Goal: Task Accomplishment & Management: Use online tool/utility

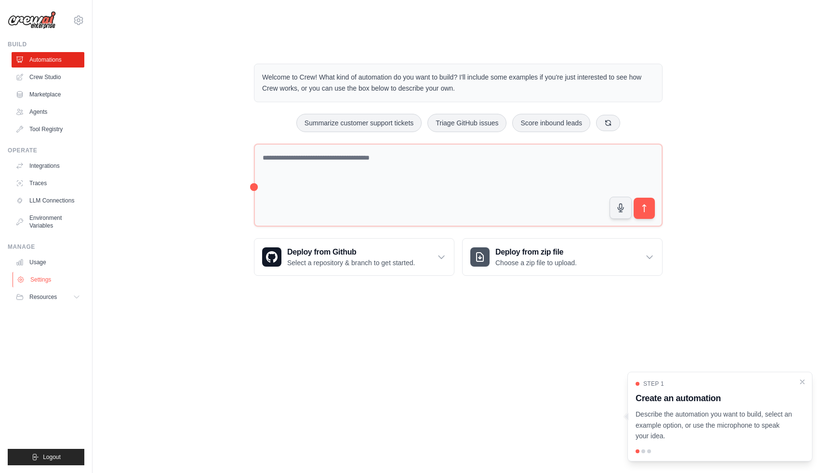
click at [38, 280] on link "Settings" at bounding box center [49, 279] width 73 height 15
click at [54, 79] on link "Crew Studio" at bounding box center [49, 76] width 73 height 15
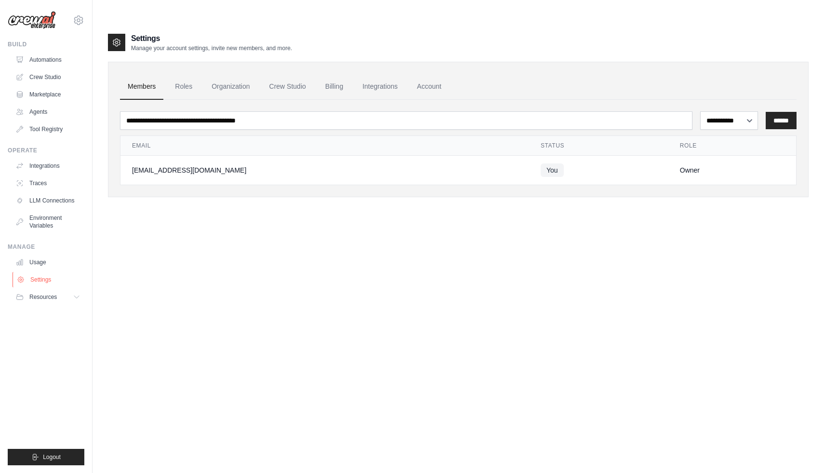
click at [60, 283] on link "Settings" at bounding box center [49, 279] width 73 height 15
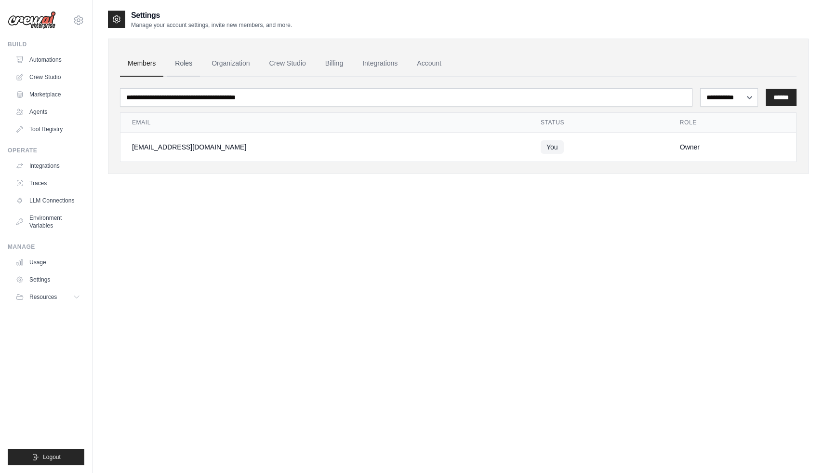
click at [188, 61] on link "Roles" at bounding box center [183, 64] width 33 height 26
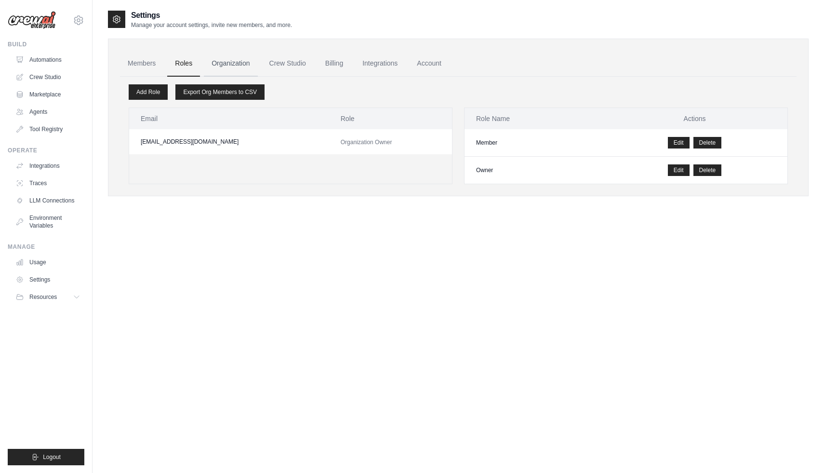
click at [237, 62] on link "Organization" at bounding box center [231, 64] width 54 height 26
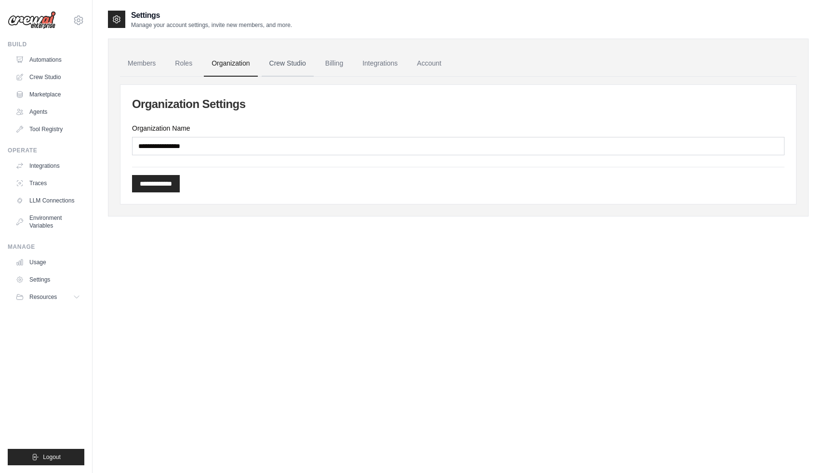
click at [298, 58] on link "Crew Studio" at bounding box center [288, 64] width 52 height 26
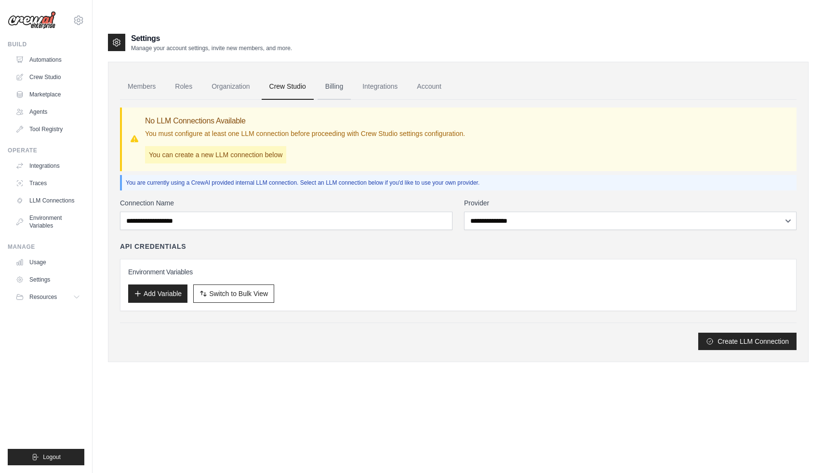
click at [337, 74] on link "Billing" at bounding box center [334, 87] width 33 height 26
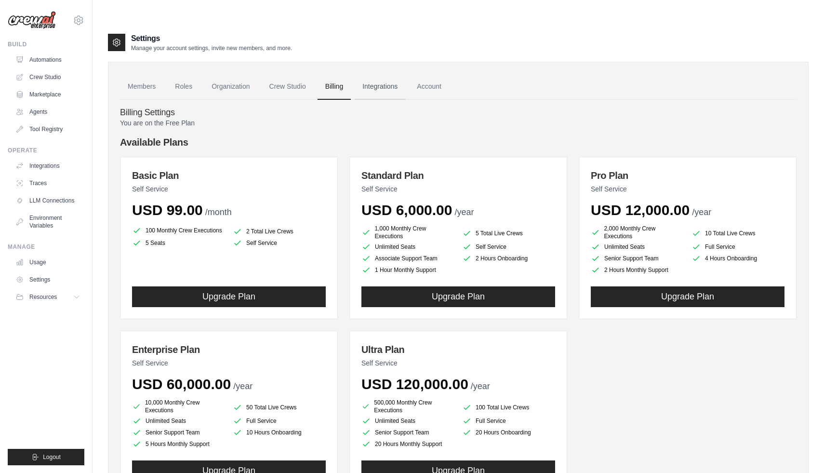
click at [375, 74] on link "Integrations" at bounding box center [380, 87] width 51 height 26
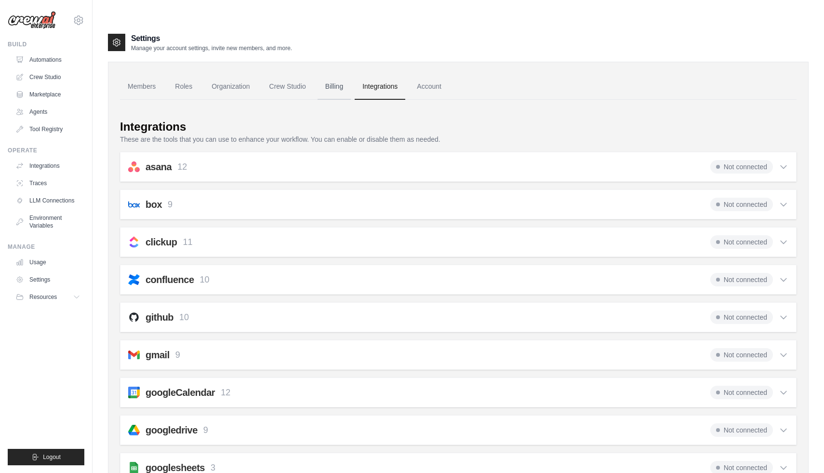
click at [331, 74] on link "Billing" at bounding box center [334, 87] width 33 height 26
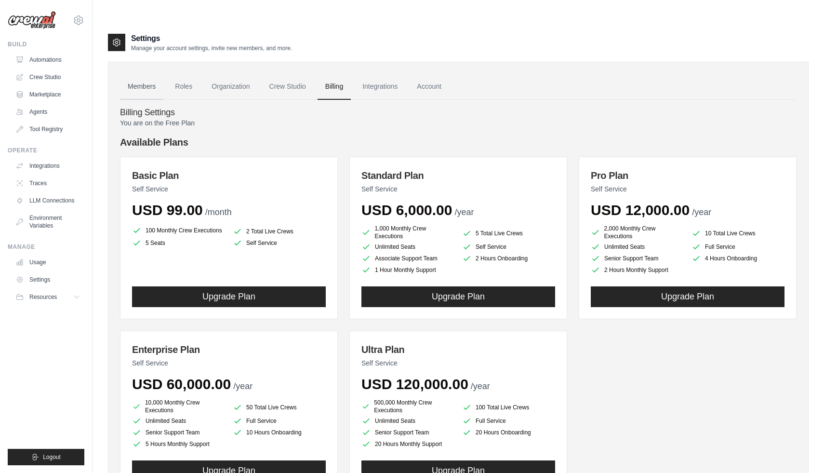
click at [145, 74] on link "Members" at bounding box center [141, 87] width 43 height 26
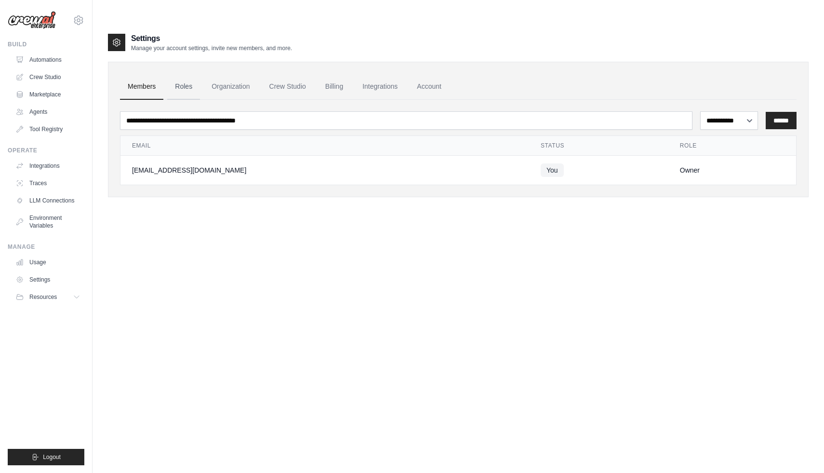
click at [195, 74] on link "Roles" at bounding box center [183, 87] width 33 height 26
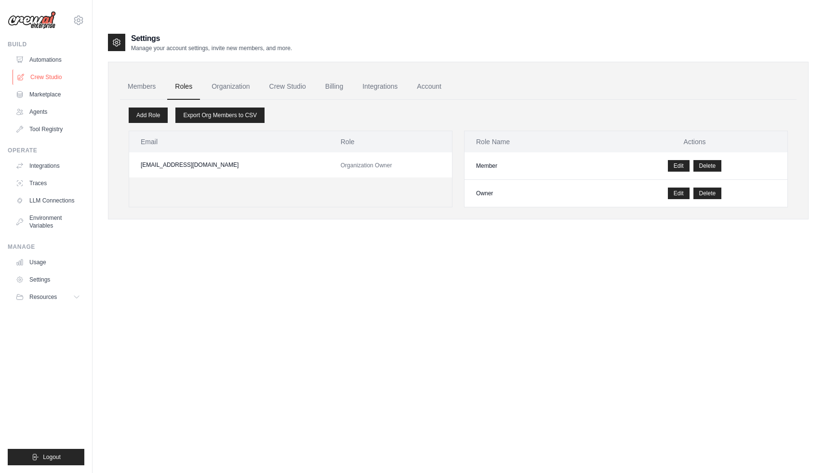
click at [54, 81] on link "Crew Studio" at bounding box center [49, 76] width 73 height 15
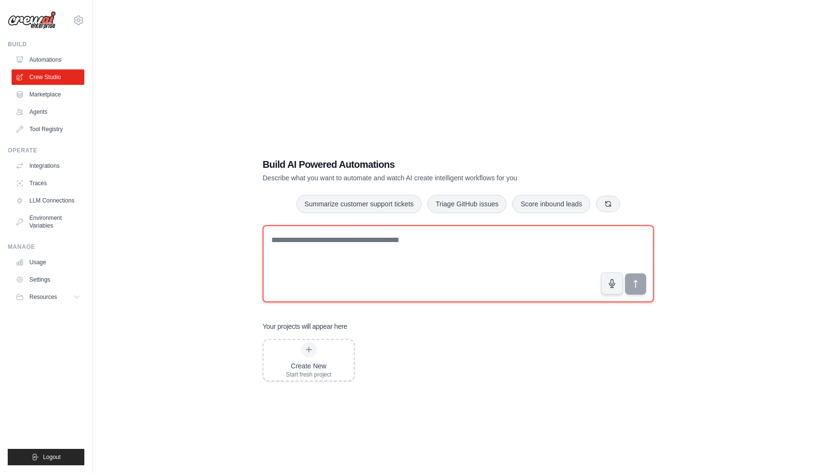
click at [339, 225] on textarea at bounding box center [458, 263] width 391 height 77
click at [333, 225] on textarea "**********" at bounding box center [458, 263] width 391 height 77
click at [405, 225] on textarea "**********" at bounding box center [458, 263] width 391 height 77
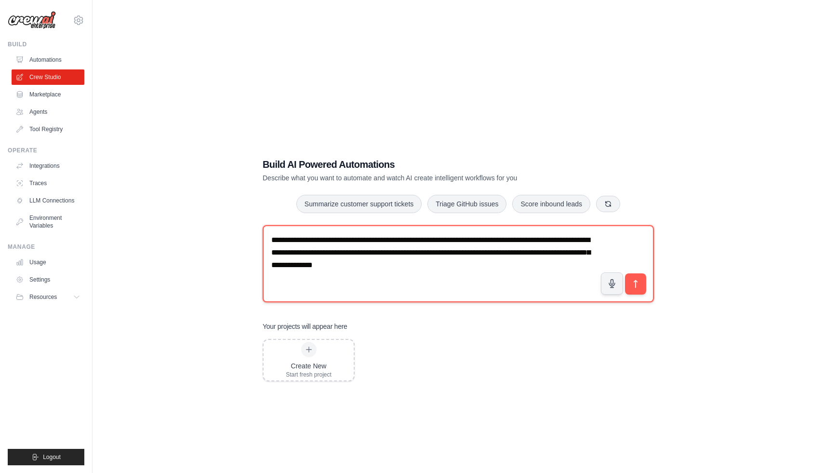
click at [331, 243] on textarea "**********" at bounding box center [458, 263] width 391 height 77
type textarea "**********"
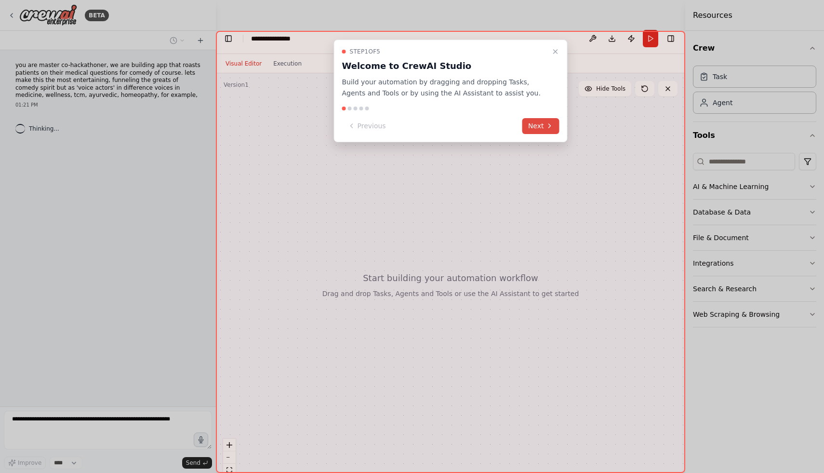
click at [549, 130] on button "Next" at bounding box center [541, 126] width 37 height 16
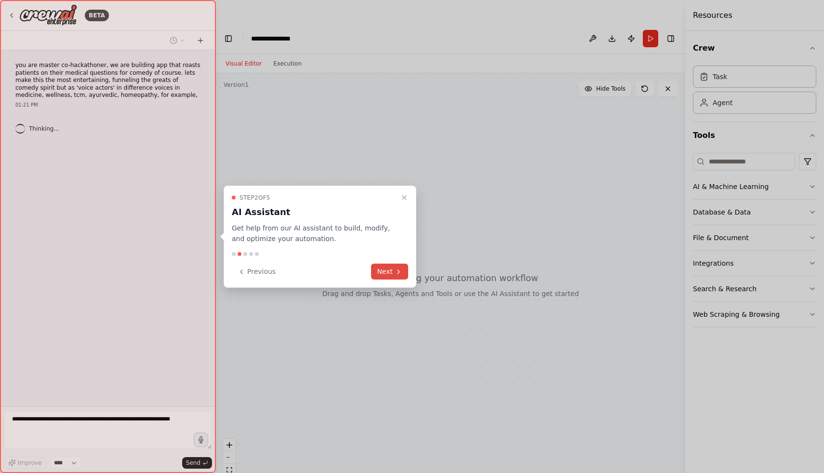
click at [378, 269] on button "Next" at bounding box center [389, 272] width 37 height 16
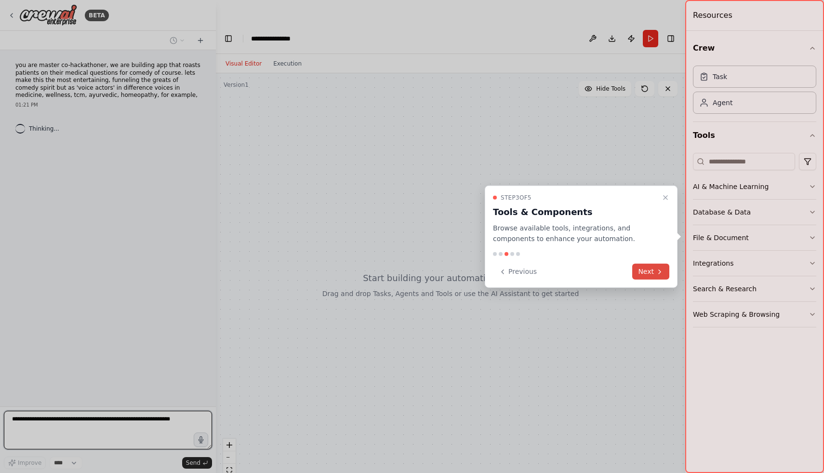
click at [643, 270] on button "Next" at bounding box center [651, 272] width 37 height 16
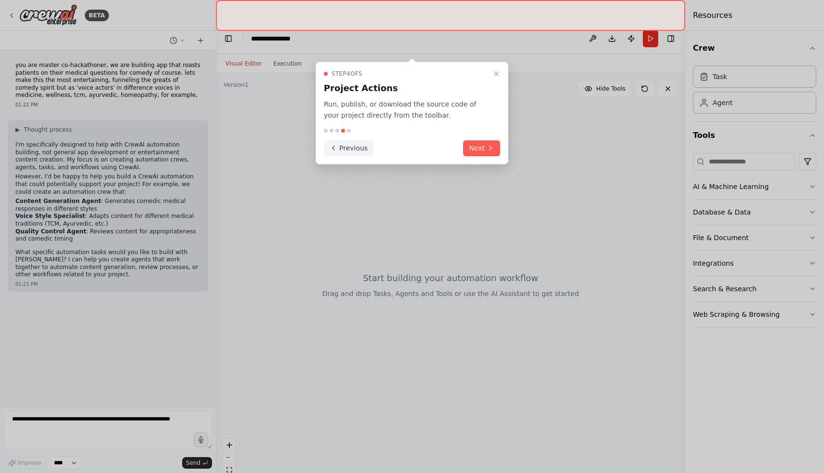
click at [345, 140] on button "Previous" at bounding box center [349, 148] width 50 height 16
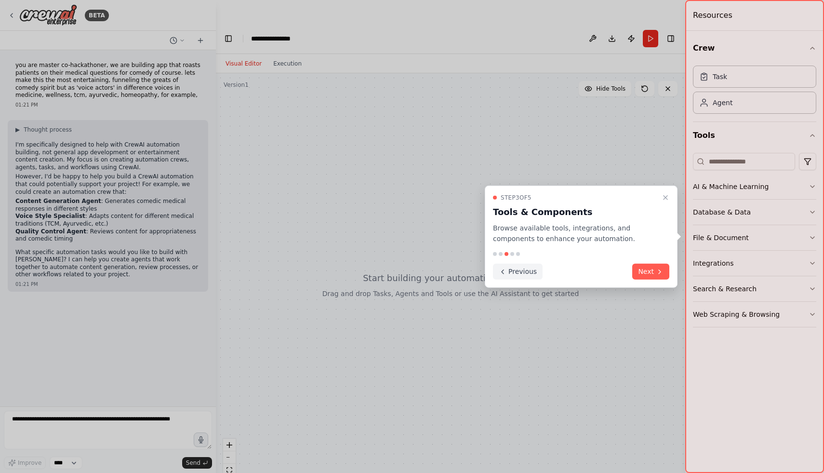
click at [506, 267] on button "Previous" at bounding box center [518, 272] width 50 height 16
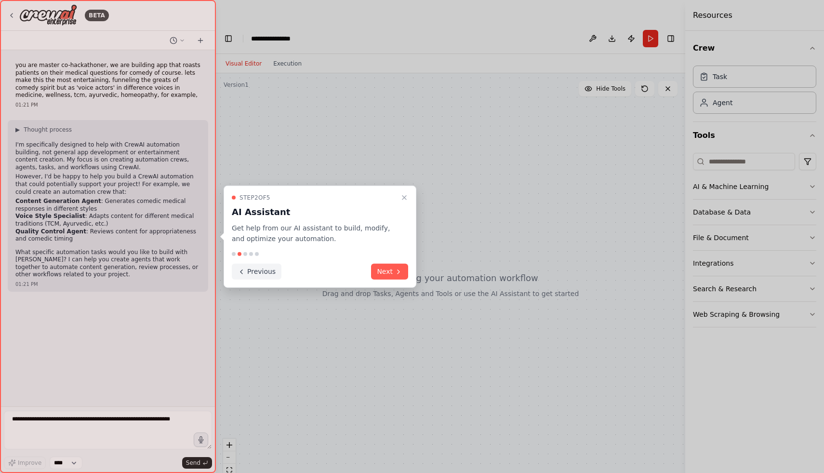
click at [269, 275] on button "Previous" at bounding box center [257, 272] width 50 height 16
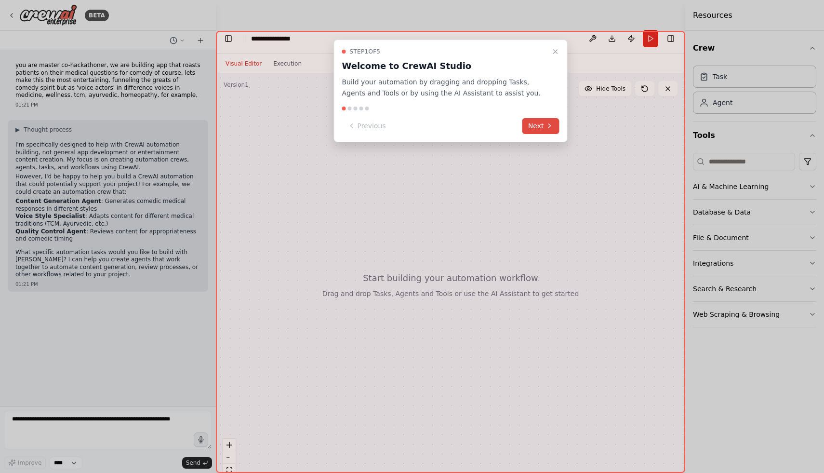
click at [540, 129] on button "Next" at bounding box center [541, 126] width 37 height 16
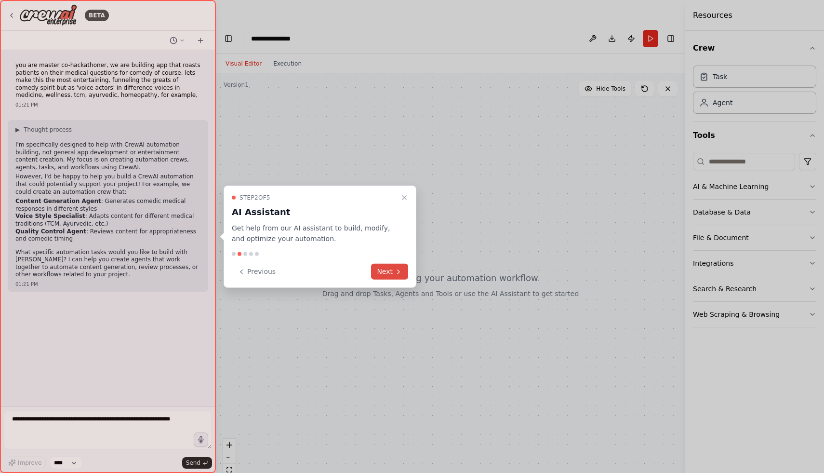
click at [388, 270] on button "Next" at bounding box center [389, 272] width 37 height 16
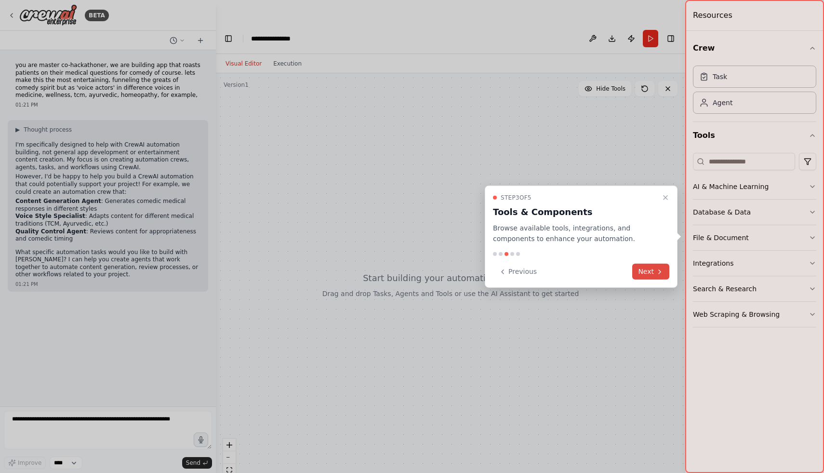
click at [640, 273] on button "Next" at bounding box center [651, 272] width 37 height 16
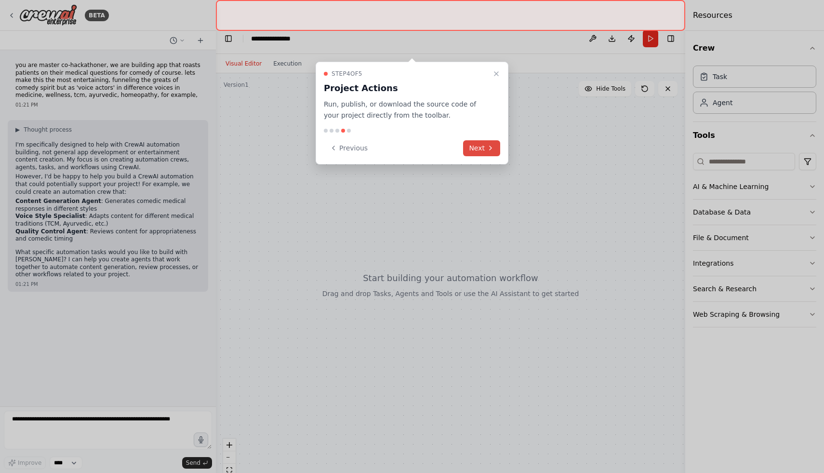
click at [473, 140] on button "Next" at bounding box center [481, 148] width 37 height 16
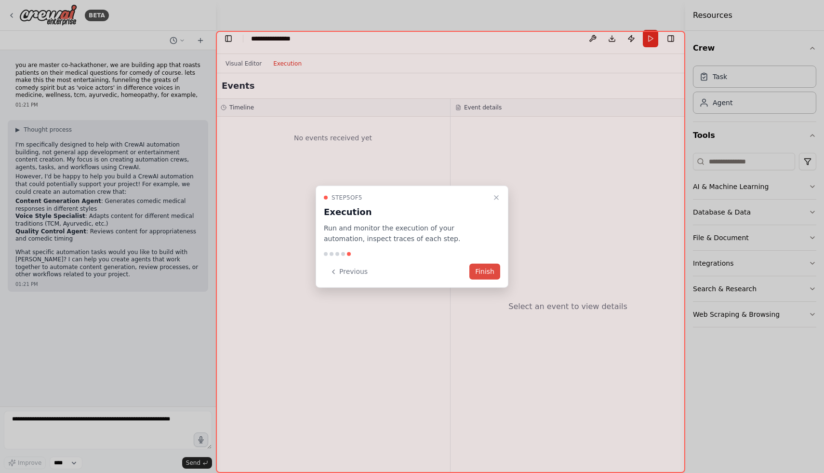
click at [483, 270] on button "Finish" at bounding box center [485, 272] width 31 height 16
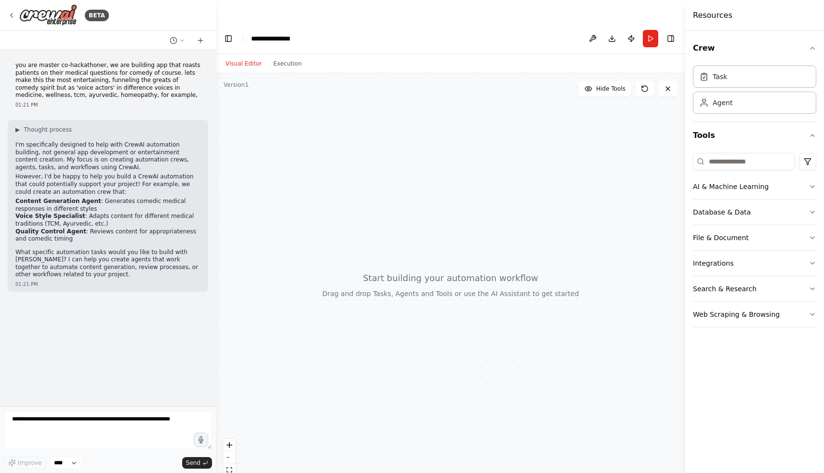
click at [296, 34] on div "**********" at bounding box center [276, 39] width 50 height 10
click at [592, 30] on button at bounding box center [592, 38] width 15 height 17
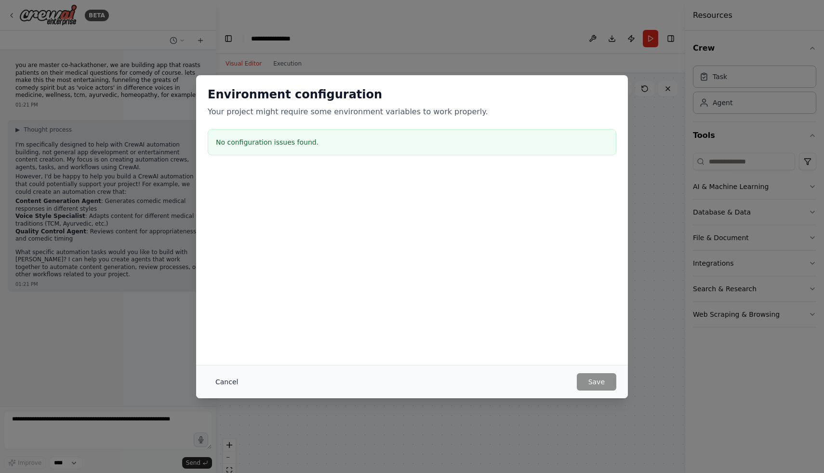
click at [226, 385] on button "Cancel" at bounding box center [227, 381] width 38 height 17
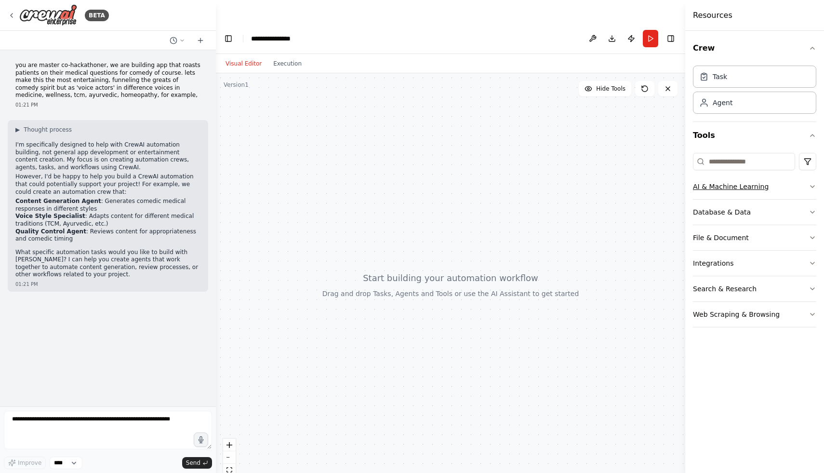
click at [768, 192] on button "AI & Machine Learning" at bounding box center [754, 186] width 123 height 25
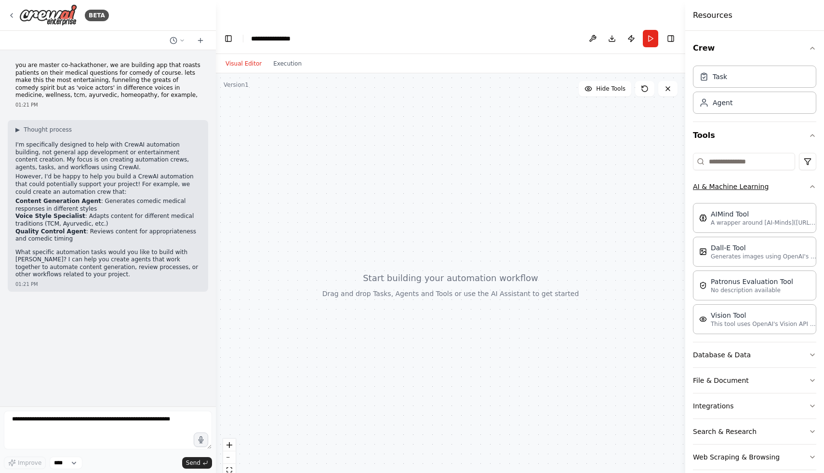
click at [768, 192] on button "AI & Machine Learning" at bounding box center [754, 186] width 123 height 25
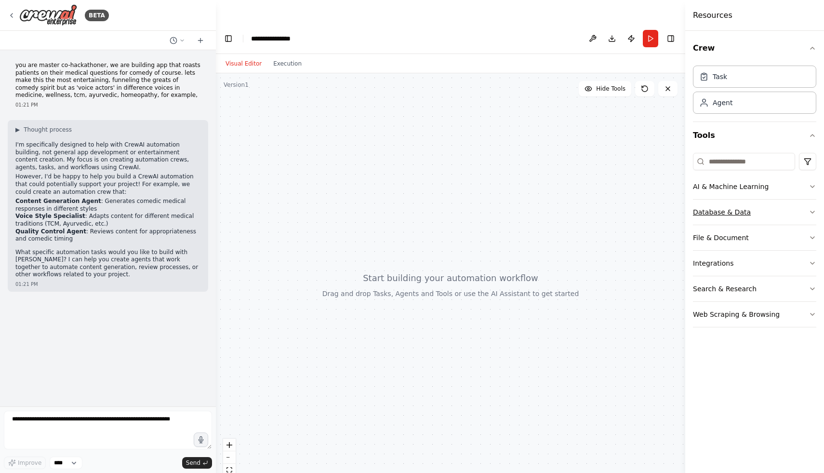
click at [752, 215] on button "Database & Data" at bounding box center [754, 212] width 123 height 25
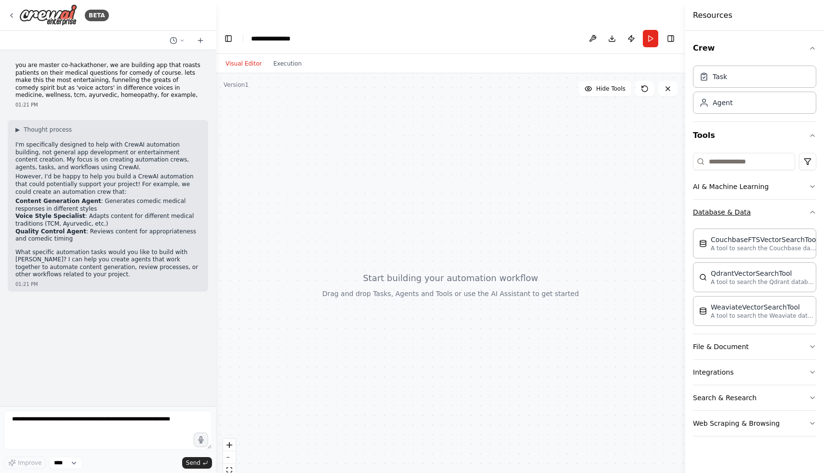
click at [752, 215] on button "Database & Data" at bounding box center [754, 212] width 123 height 25
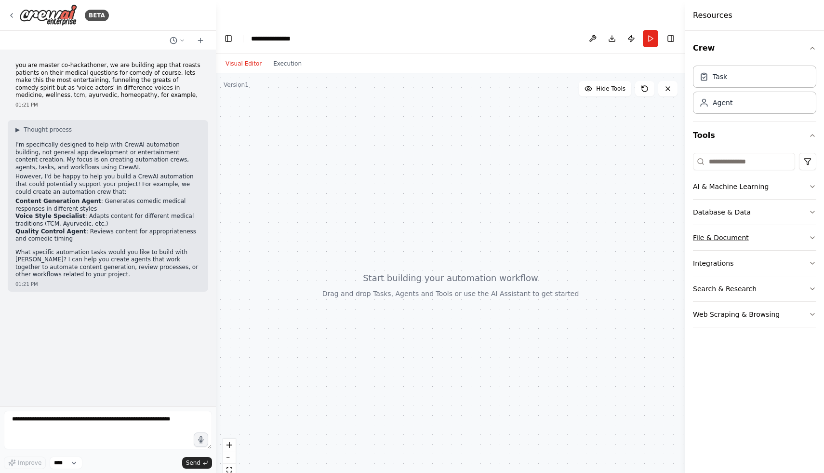
click at [745, 234] on button "File & Document" at bounding box center [754, 237] width 123 height 25
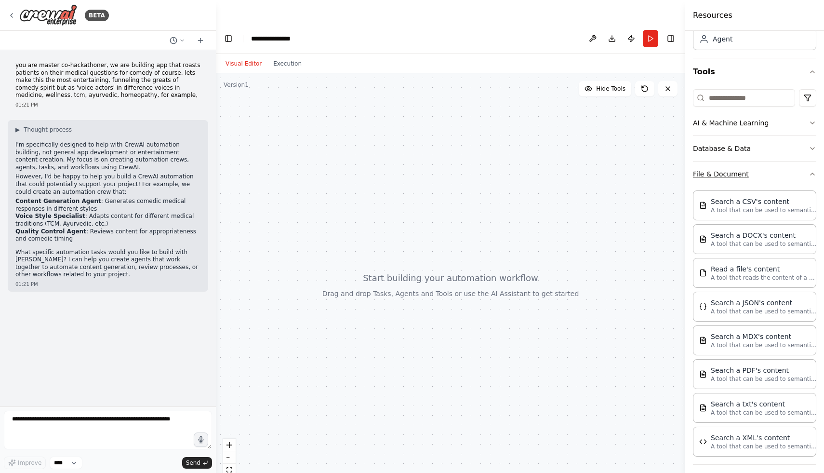
scroll to position [65, 0]
click at [750, 180] on button "File & Document" at bounding box center [754, 173] width 123 height 25
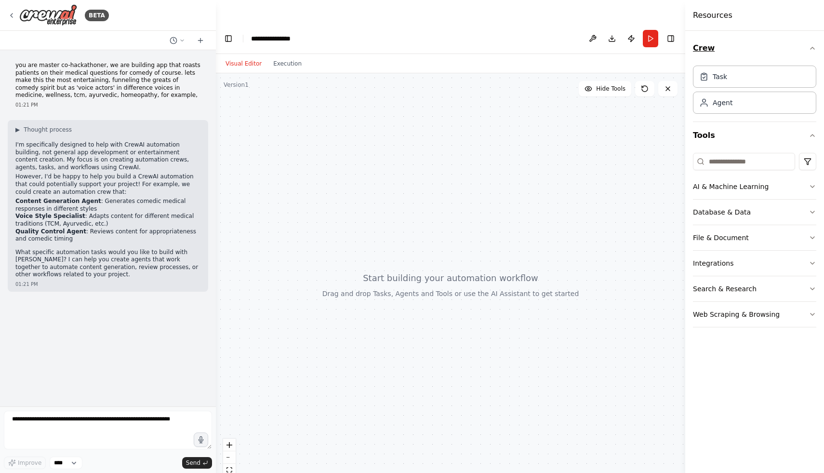
click at [794, 54] on button "Crew" at bounding box center [754, 48] width 123 height 27
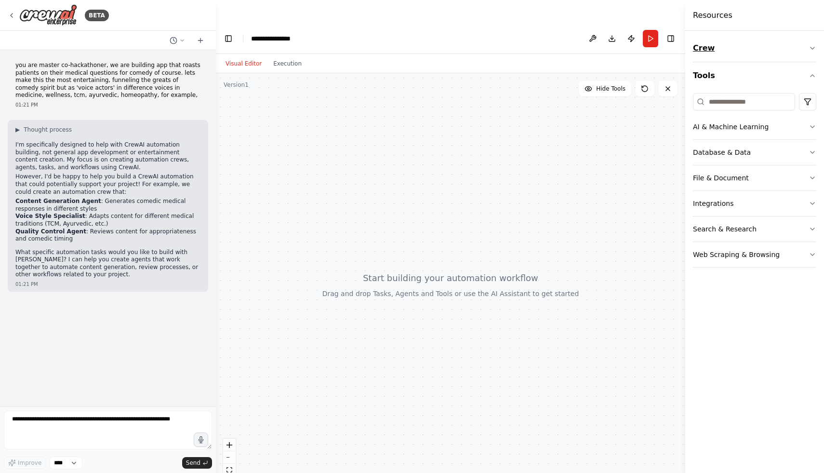
click at [794, 54] on button "Crew" at bounding box center [754, 48] width 123 height 27
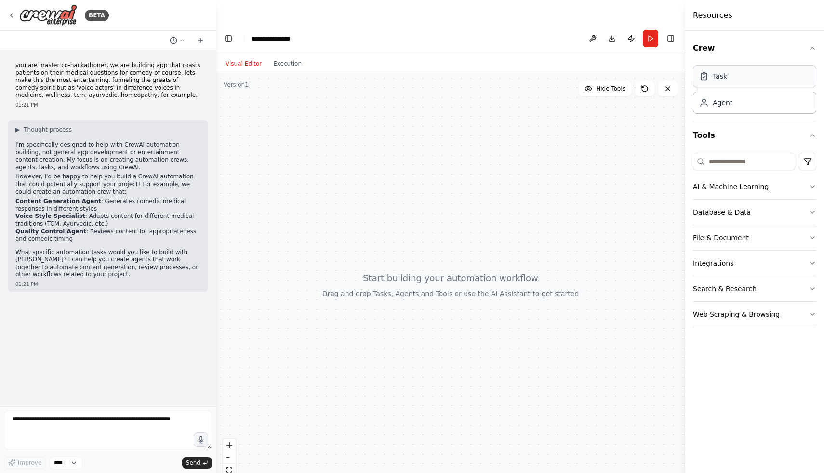
click at [756, 74] on div "Task" at bounding box center [754, 76] width 123 height 22
click at [729, 102] on div "Agent" at bounding box center [723, 102] width 20 height 10
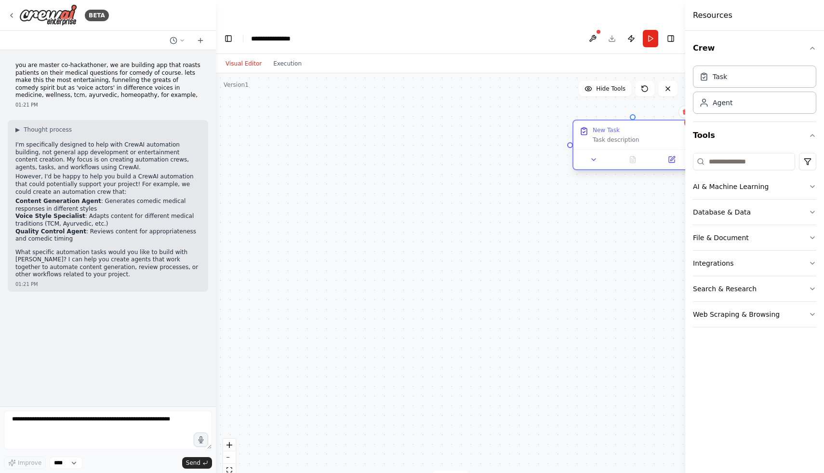
drag, startPoint x: 661, startPoint y: 110, endPoint x: 531, endPoint y: 117, distance: 130.3
click at [593, 126] on div "New Task" at bounding box center [640, 130] width 94 height 8
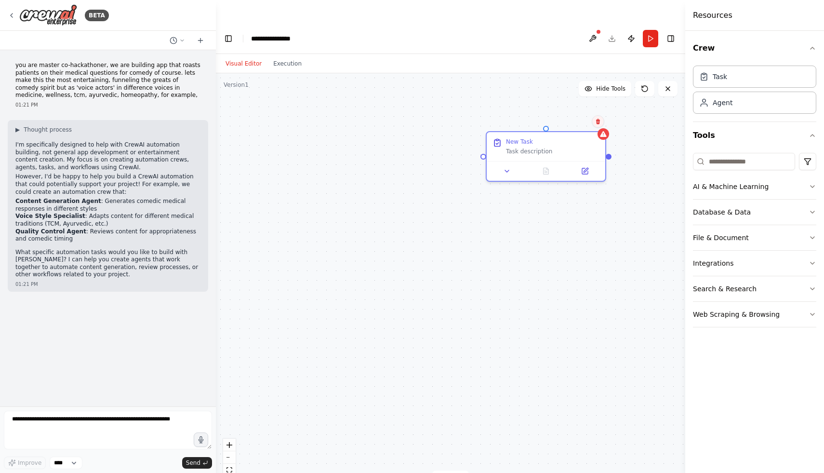
click at [599, 119] on icon at bounding box center [598, 121] width 4 height 5
click at [596, 119] on icon at bounding box center [598, 122] width 6 height 6
click at [584, 116] on button "Confirm" at bounding box center [571, 122] width 34 height 12
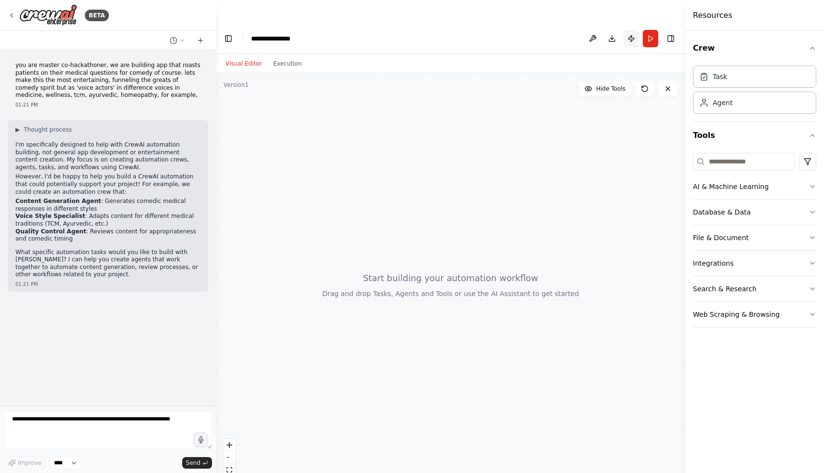
click at [632, 30] on button "Publish" at bounding box center [631, 38] width 15 height 17
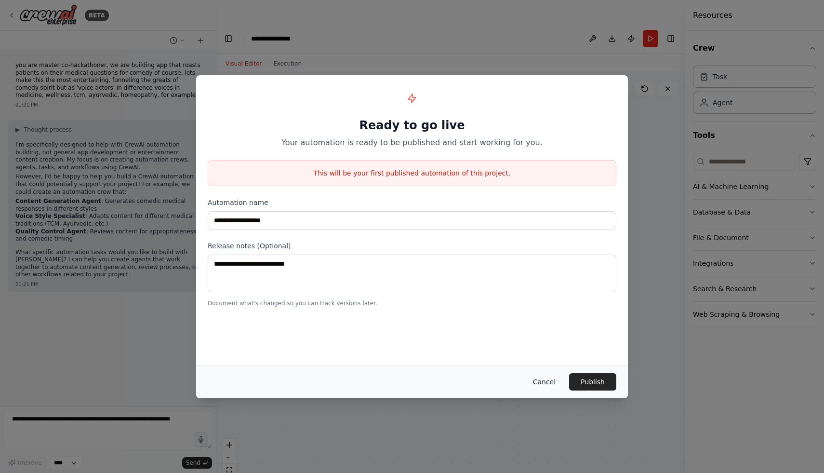
click at [549, 373] on button "Cancel" at bounding box center [544, 381] width 38 height 17
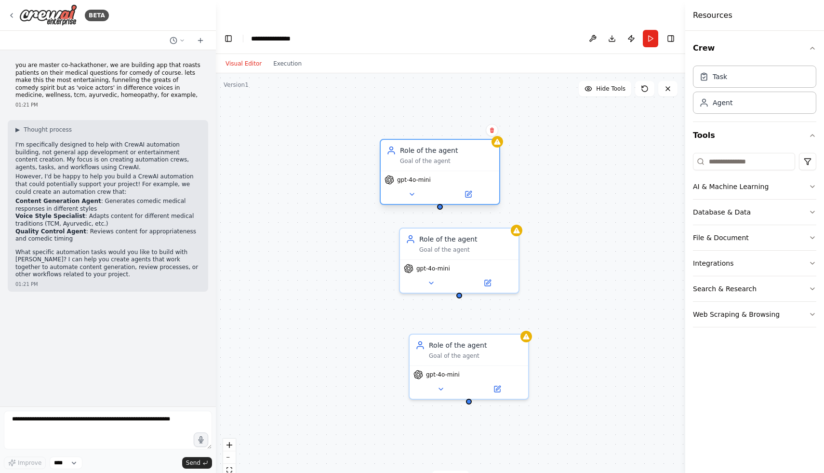
drag, startPoint x: 540, startPoint y: 172, endPoint x: 417, endPoint y: 146, distance: 126.1
click at [417, 146] on div "Role of the agent Goal of the agent" at bounding box center [440, 155] width 119 height 31
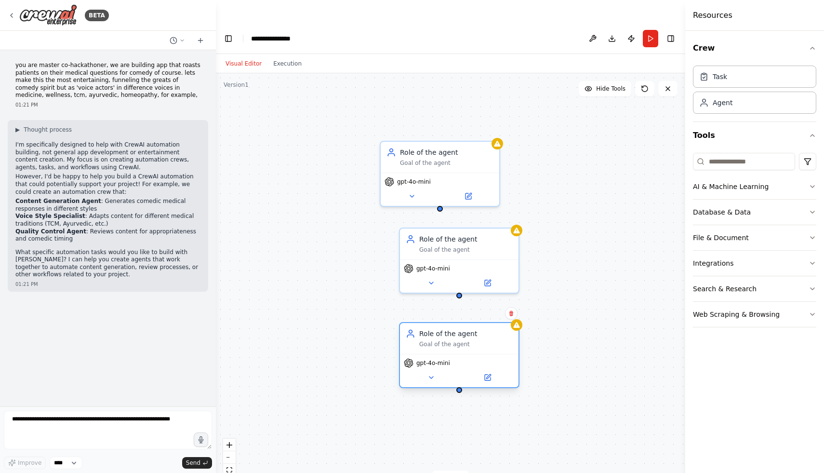
drag, startPoint x: 454, startPoint y: 335, endPoint x: 444, endPoint y: 317, distance: 19.9
click at [444, 323] on div "Role of the agent Goal of the agent" at bounding box center [459, 338] width 119 height 31
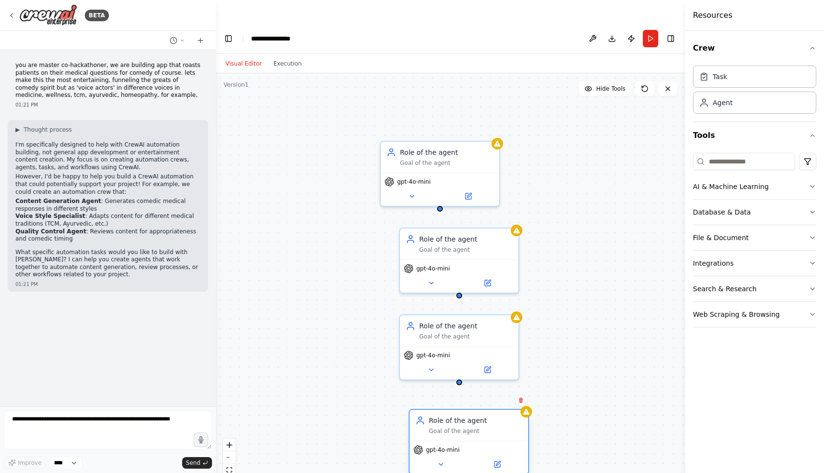
drag, startPoint x: 488, startPoint y: 409, endPoint x: 426, endPoint y: 404, distance: 62.4
click at [429, 427] on div "Goal of the agent" at bounding box center [476, 431] width 94 height 8
click at [307, 23] on header "**********" at bounding box center [451, 38] width 470 height 31
click at [298, 34] on div "**********" at bounding box center [276, 39] width 50 height 10
click at [300, 34] on div "**********" at bounding box center [287, 39] width 72 height 10
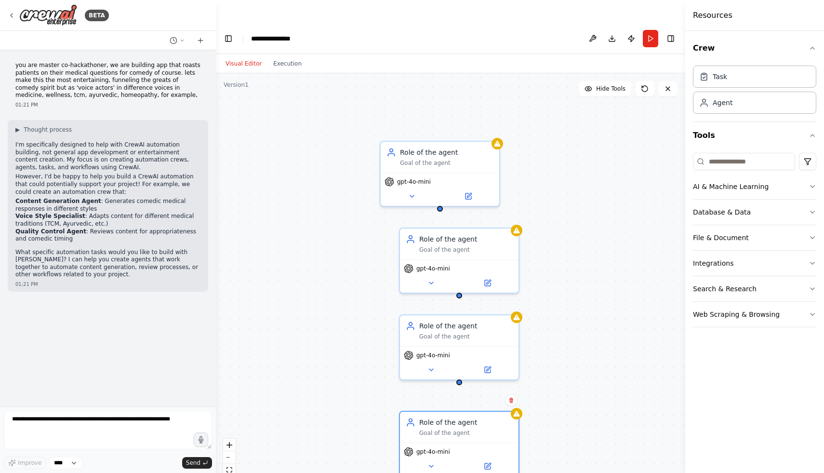
click at [300, 34] on div "**********" at bounding box center [287, 39] width 72 height 10
click at [171, 43] on icon at bounding box center [174, 41] width 8 height 8
click at [159, 58] on span "you are master co-hackathoner, we are building app that roasts patients on thei…" at bounding box center [136, 60] width 63 height 8
click at [598, 30] on button at bounding box center [592, 38] width 15 height 17
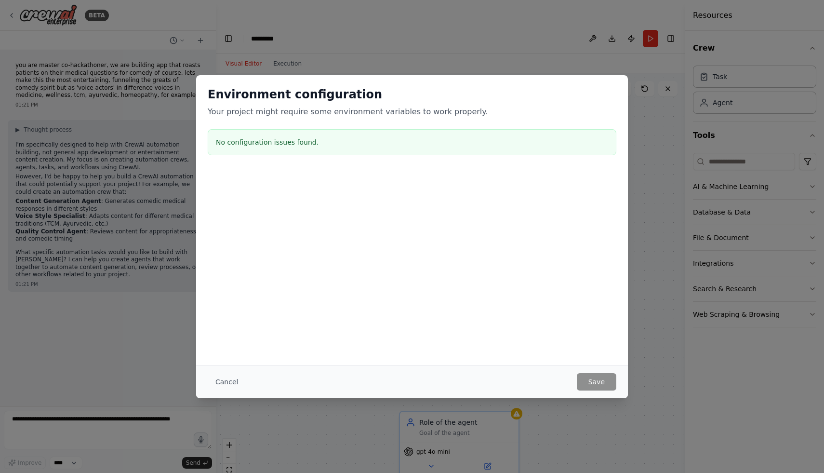
click at [668, 159] on div "Environment configuration Your project might require some environment variables…" at bounding box center [412, 236] width 824 height 473
click at [235, 378] on button "Cancel" at bounding box center [227, 381] width 38 height 17
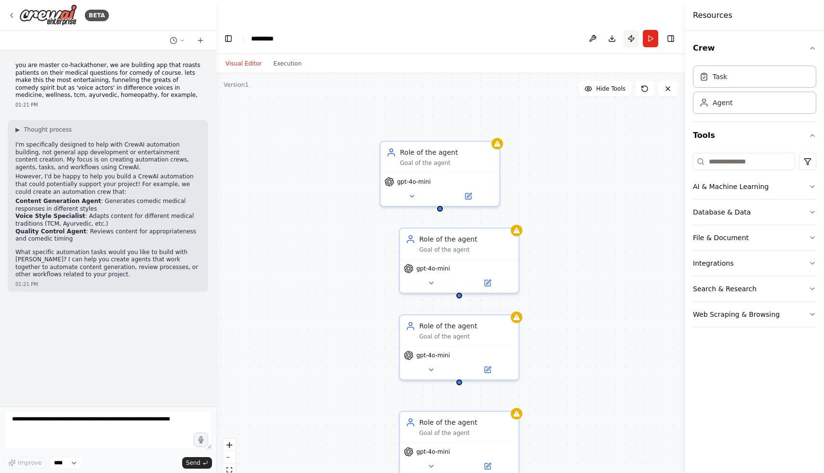
click at [633, 30] on button "Publish" at bounding box center [631, 38] width 15 height 17
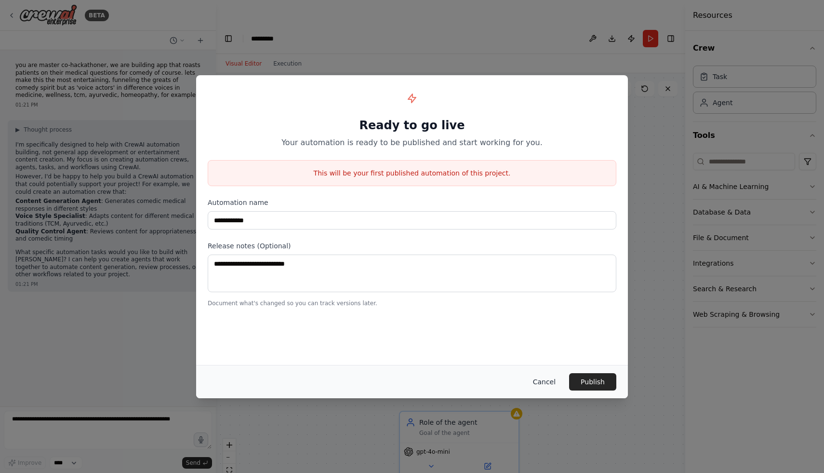
click at [552, 378] on button "Cancel" at bounding box center [544, 381] width 38 height 17
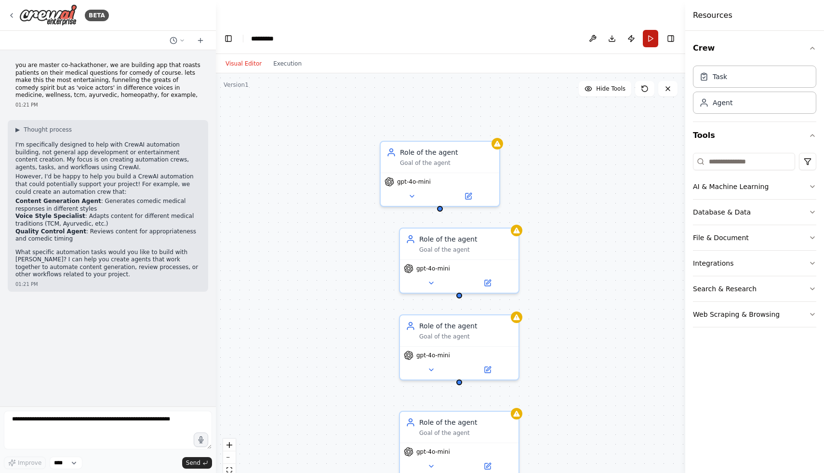
click at [655, 30] on button "Run" at bounding box center [650, 38] width 15 height 17
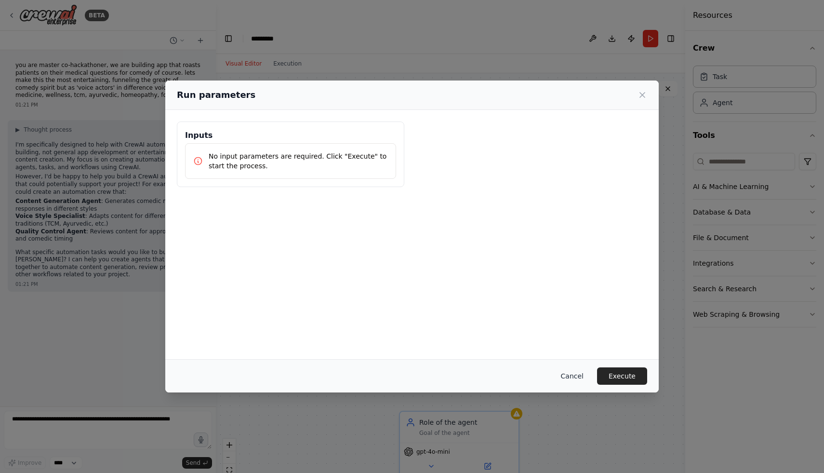
click at [570, 375] on button "Cancel" at bounding box center [572, 375] width 38 height 17
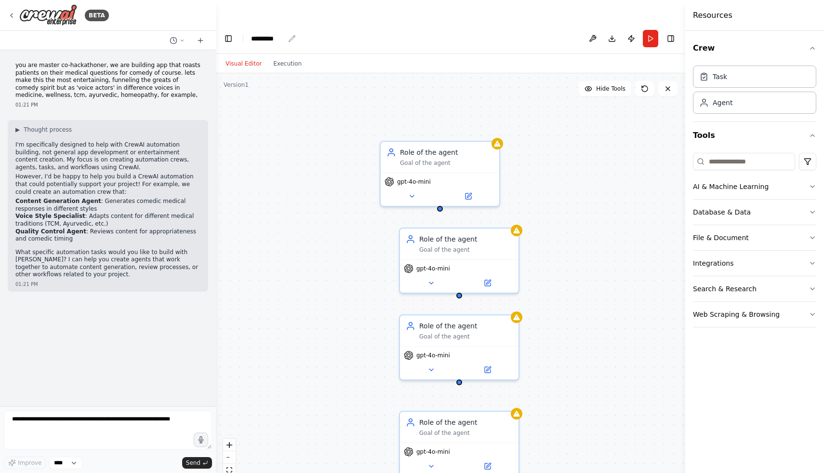
click at [274, 34] on div "*********" at bounding box center [267, 39] width 33 height 10
click at [284, 34] on div "*********" at bounding box center [287, 39] width 72 height 10
click at [226, 32] on button "Toggle Left Sidebar" at bounding box center [228, 38] width 13 height 13
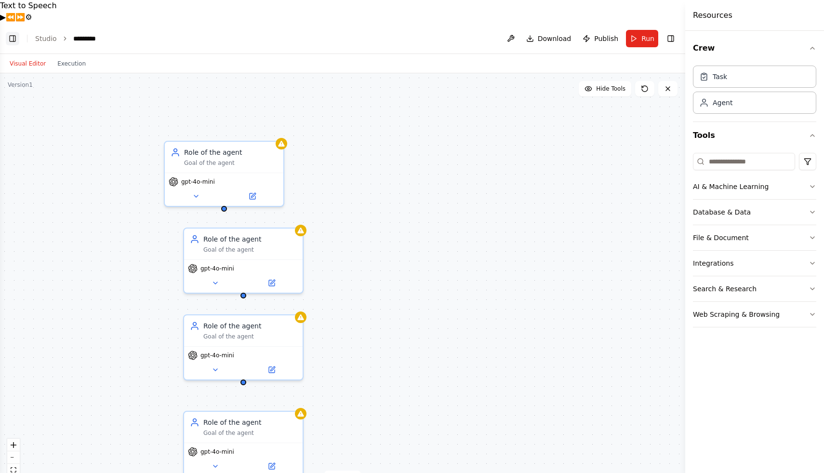
click at [13, 32] on button "Toggle Left Sidebar" at bounding box center [12, 38] width 13 height 13
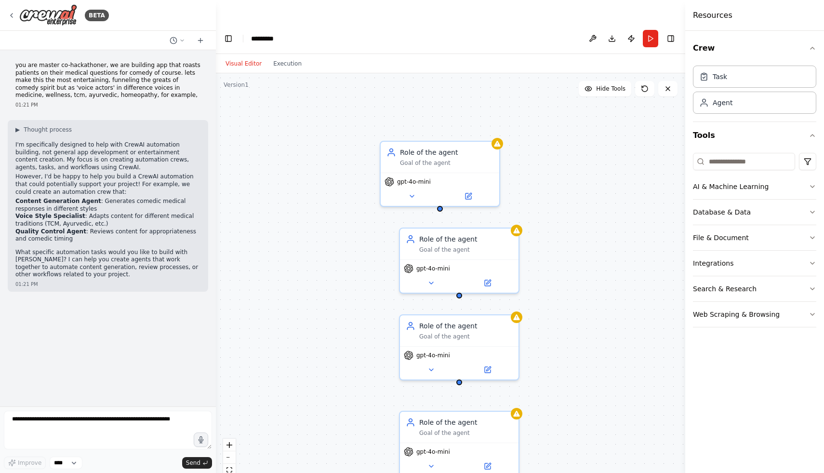
click at [292, 23] on header "Toggle Left Sidebar Studio ********* Download Publish Run Toggle Right Sidebar" at bounding box center [451, 38] width 470 height 31
click at [594, 30] on button at bounding box center [592, 38] width 15 height 17
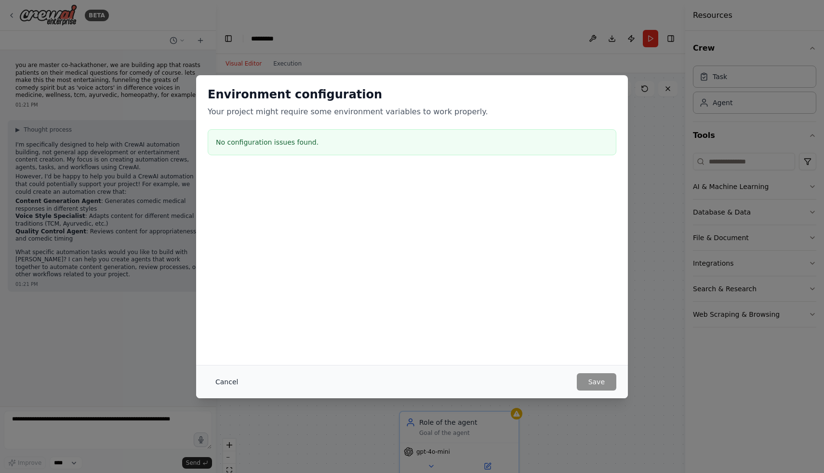
click at [225, 385] on button "Cancel" at bounding box center [227, 381] width 38 height 17
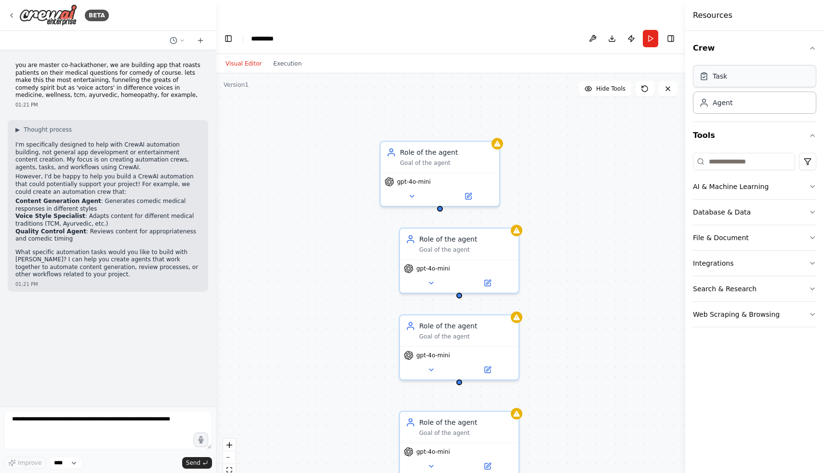
click at [741, 80] on div "Task" at bounding box center [754, 76] width 123 height 22
click at [740, 80] on div "Task" at bounding box center [754, 76] width 123 height 22
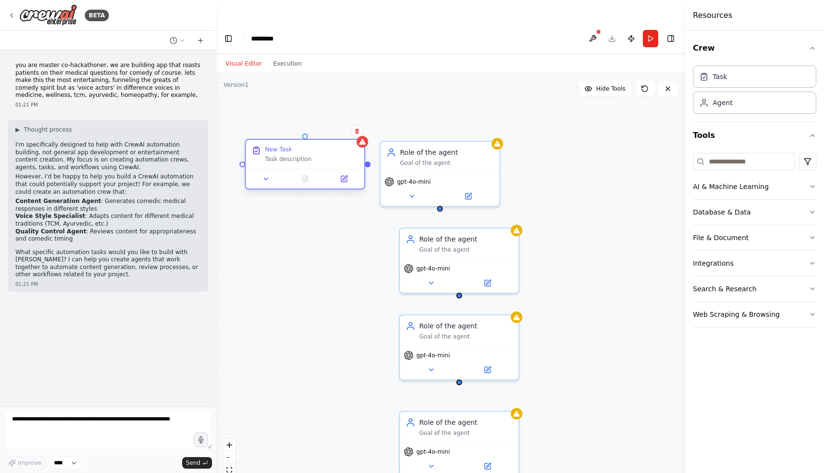
drag, startPoint x: 375, startPoint y: 157, endPoint x: 295, endPoint y: 131, distance: 84.2
click at [295, 146] on div "New Task Task description" at bounding box center [312, 154] width 94 height 17
click at [345, 175] on icon at bounding box center [345, 177] width 4 height 4
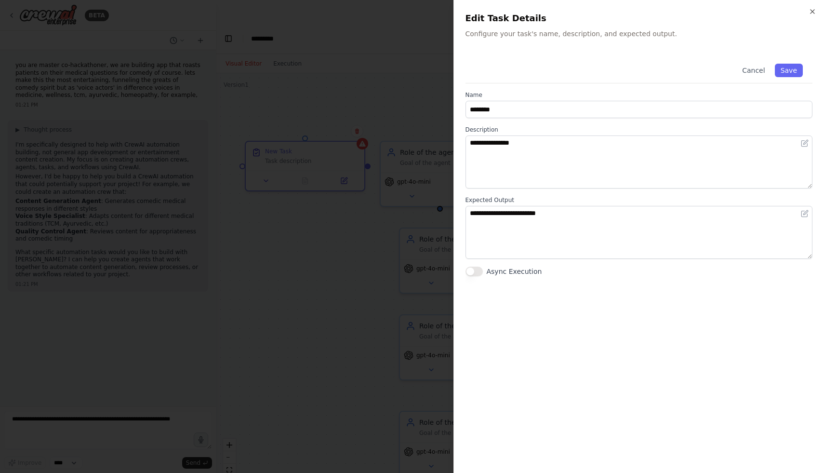
click at [319, 74] on div at bounding box center [412, 236] width 824 height 473
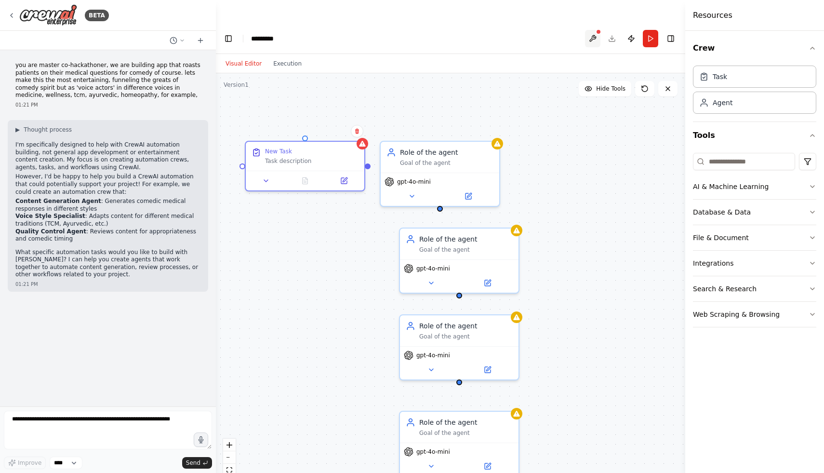
click at [596, 30] on button at bounding box center [592, 38] width 15 height 17
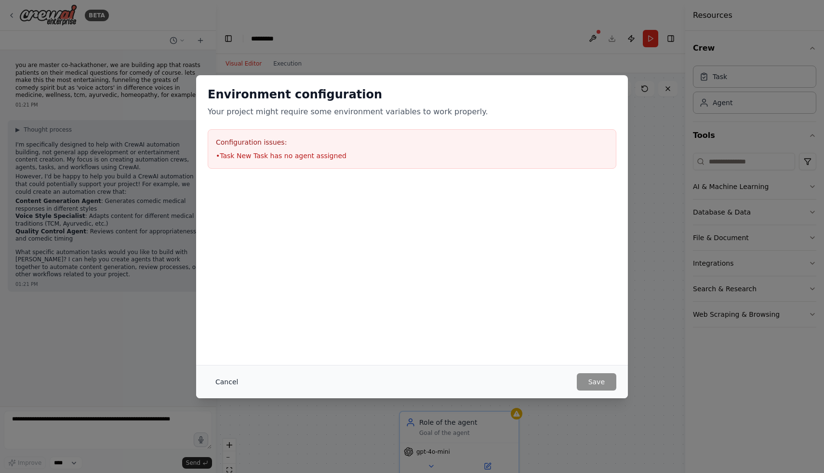
click at [227, 379] on button "Cancel" at bounding box center [227, 381] width 38 height 17
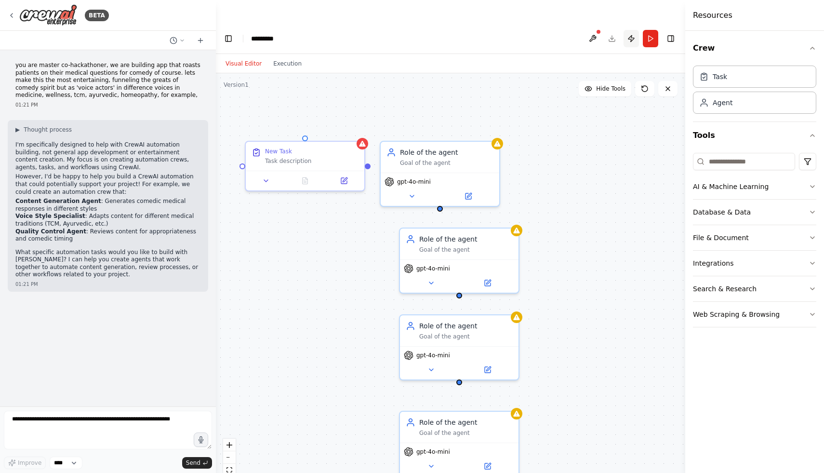
click at [634, 30] on button "Publish" at bounding box center [631, 38] width 15 height 17
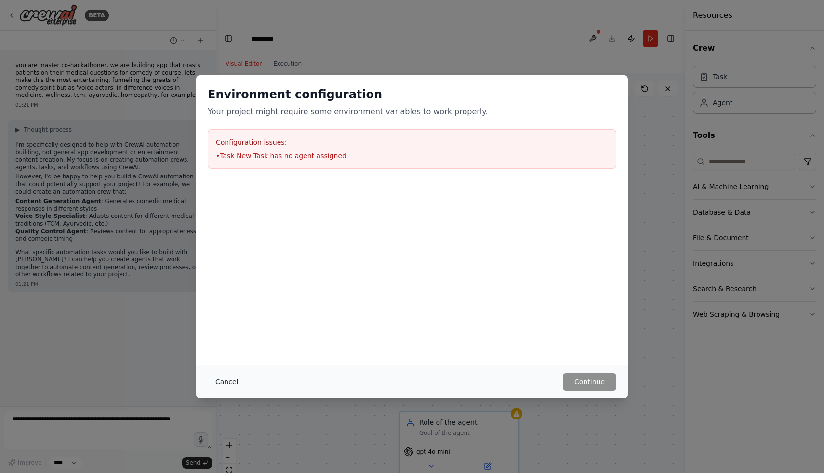
click at [233, 377] on button "Cancel" at bounding box center [227, 381] width 38 height 17
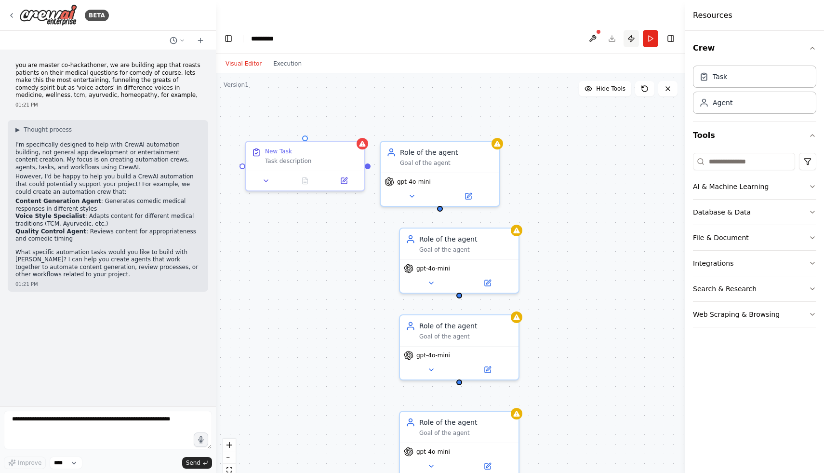
click at [629, 30] on button "Publish" at bounding box center [631, 38] width 15 height 17
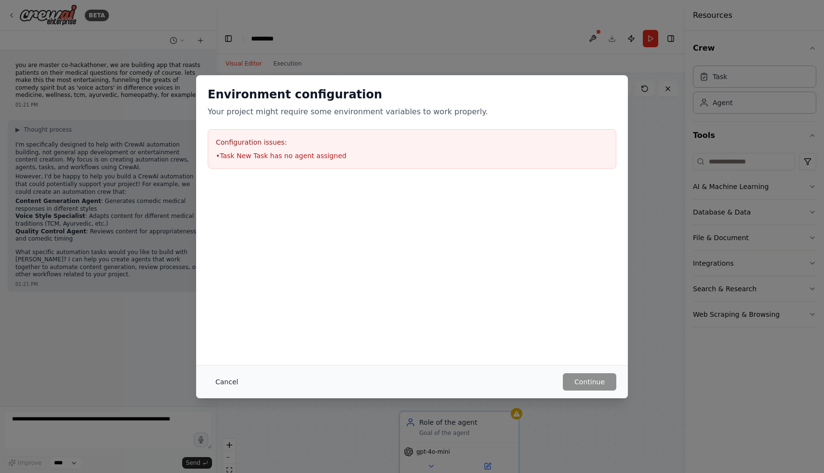
click at [230, 386] on button "Cancel" at bounding box center [227, 381] width 38 height 17
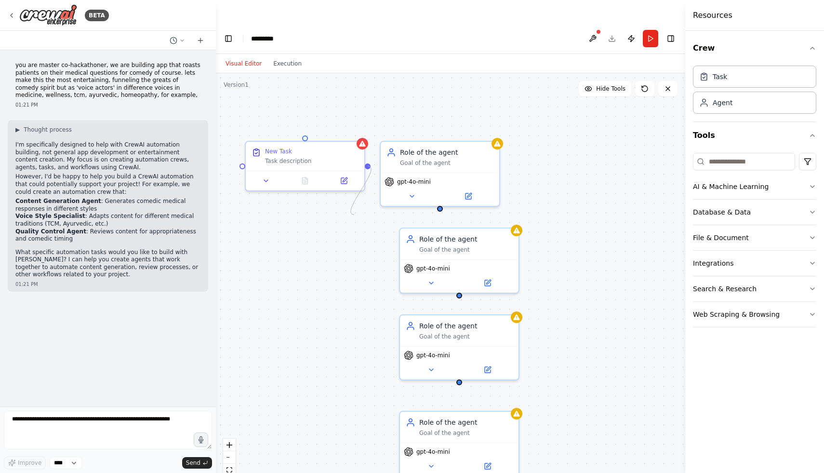
drag, startPoint x: 369, startPoint y: 142, endPoint x: 353, endPoint y: 191, distance: 51.2
click at [353, 191] on div "Role of the agent Goal of the agent gpt-4o-mini Role of the agent Goal of the a…" at bounding box center [451, 284] width 470 height 423
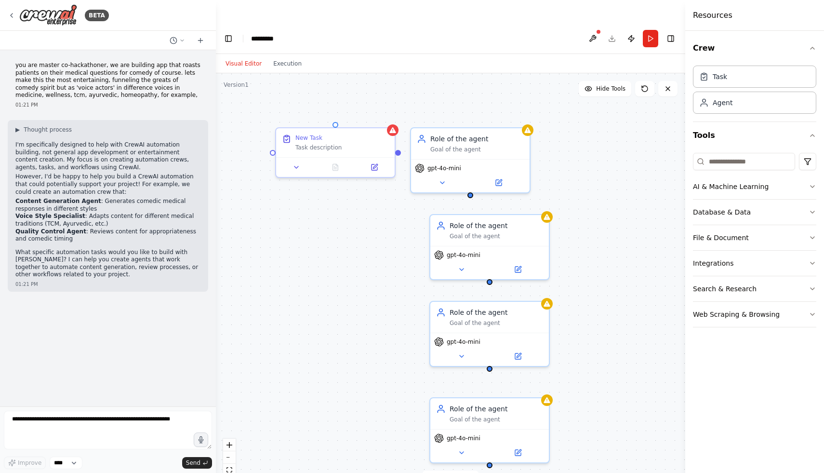
drag, startPoint x: 404, startPoint y: 186, endPoint x: 435, endPoint y: 171, distance: 34.5
click at [435, 171] on div "Role of the agent Goal of the agent gpt-4o-mini Role of the agent Goal of the a…" at bounding box center [451, 284] width 470 height 423
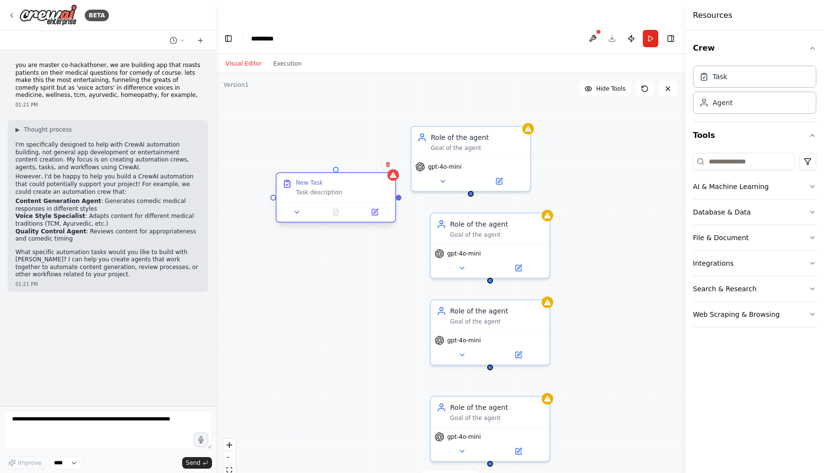
drag, startPoint x: 292, startPoint y: 127, endPoint x: 290, endPoint y: 166, distance: 38.6
click at [290, 173] on div "New Task Task description" at bounding box center [336, 187] width 119 height 29
click at [722, 267] on button "Integrations" at bounding box center [754, 263] width 123 height 25
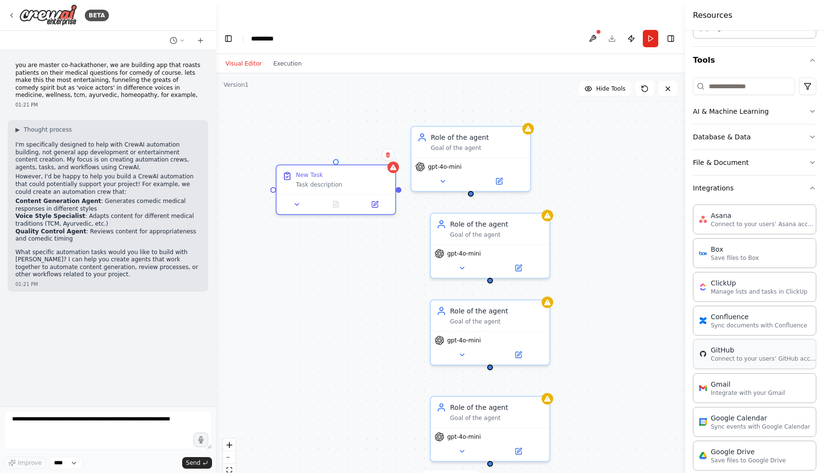
scroll to position [75, 0]
click at [798, 192] on button "Integrations" at bounding box center [754, 188] width 123 height 25
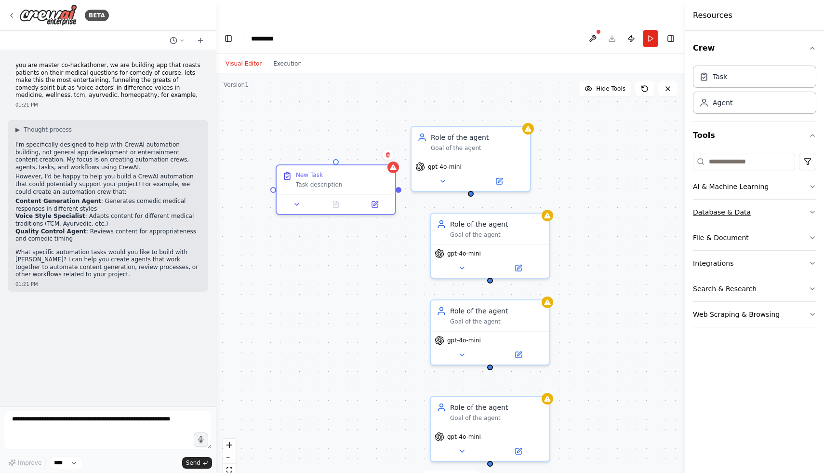
click at [755, 209] on button "Database & Data" at bounding box center [754, 212] width 123 height 25
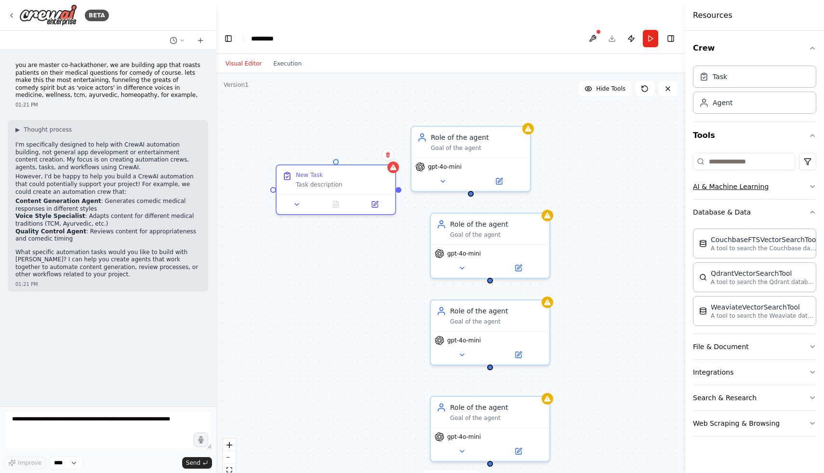
click at [763, 184] on button "AI & Machine Learning" at bounding box center [754, 186] width 123 height 25
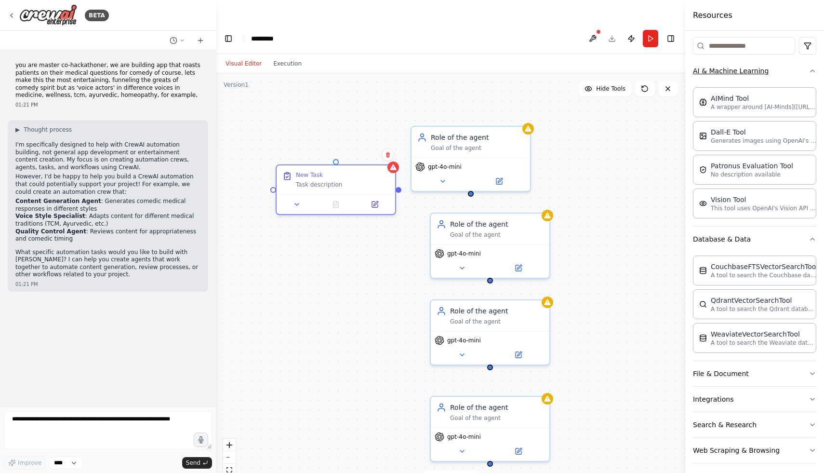
scroll to position [115, 0]
click at [747, 373] on button "File & Document" at bounding box center [754, 374] width 123 height 25
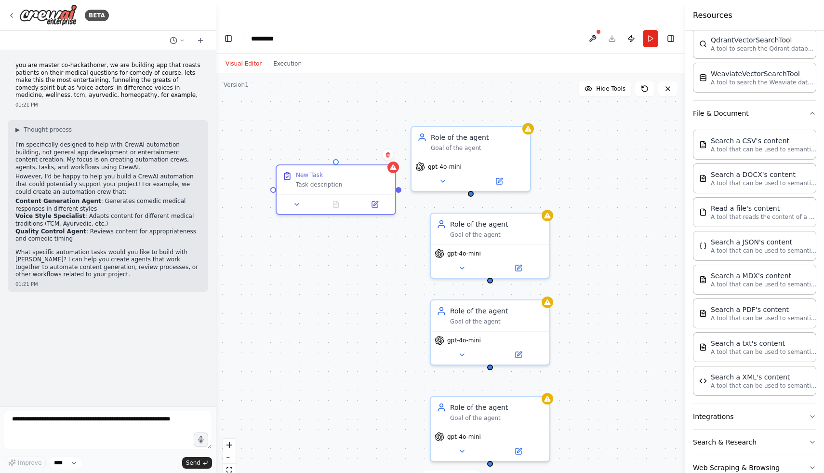
scroll to position [399, 0]
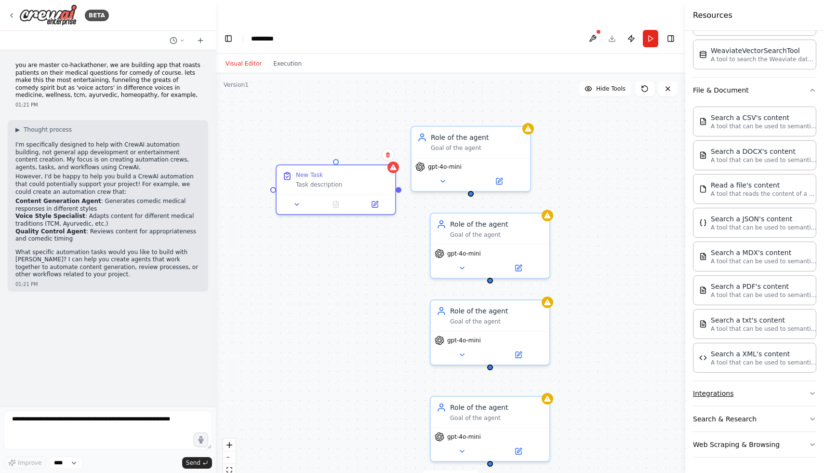
click at [741, 396] on button "Integrations" at bounding box center [754, 393] width 123 height 25
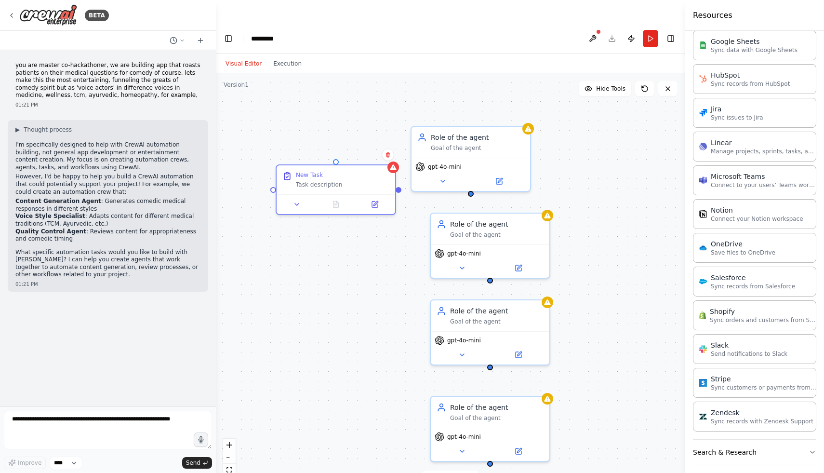
scroll to position [1082, 0]
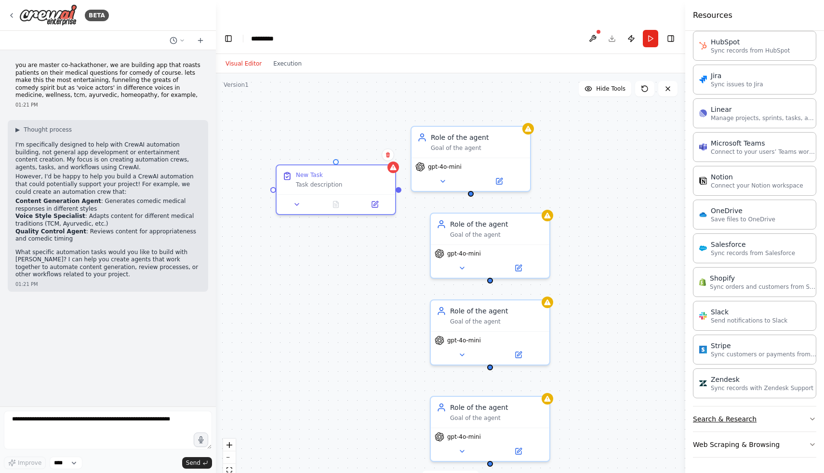
click at [767, 419] on button "Search & Research" at bounding box center [754, 418] width 123 height 25
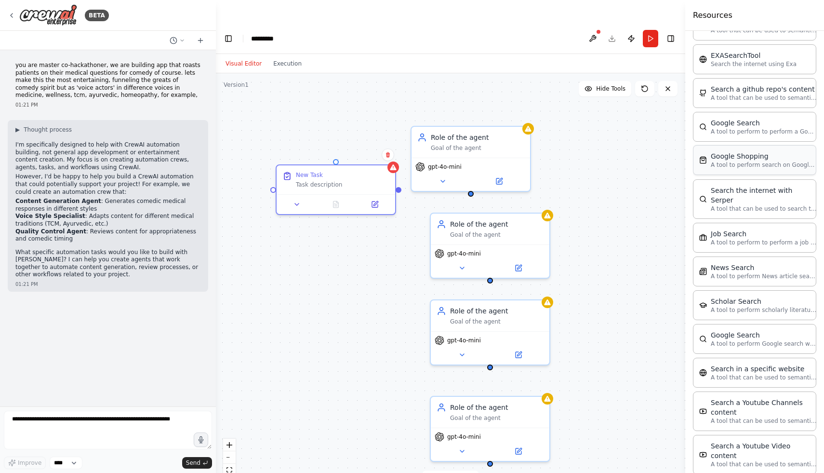
scroll to position [1572, 0]
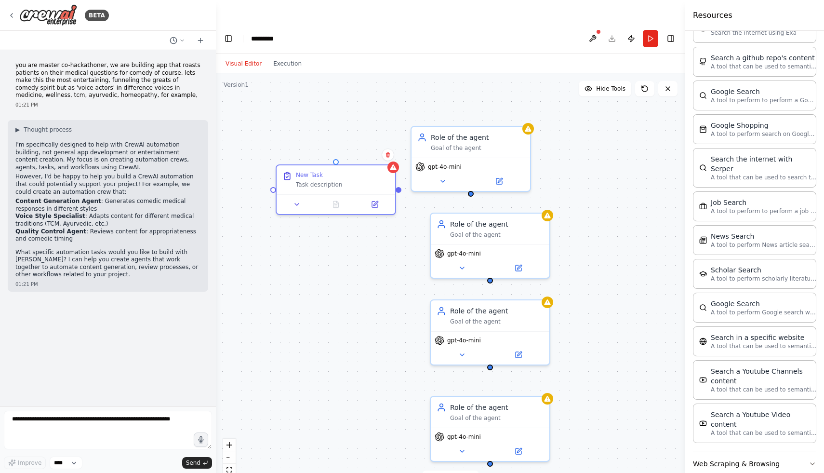
click at [804, 451] on button "Web Scraping & Browsing" at bounding box center [754, 463] width 123 height 25
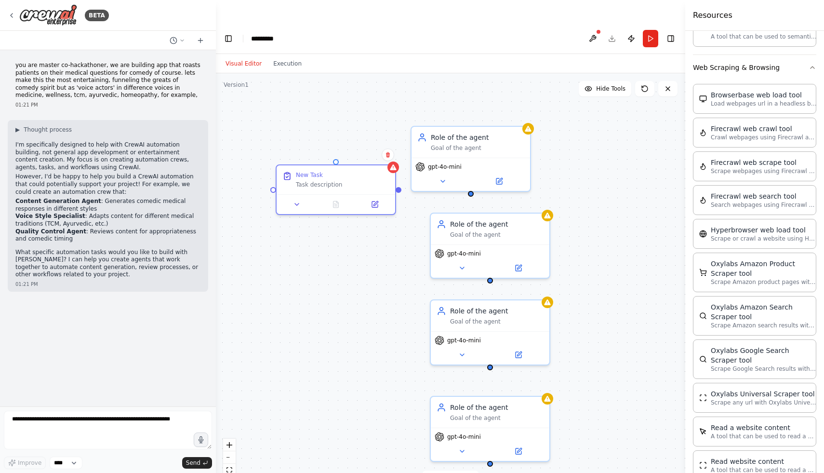
scroll to position [1969, 0]
click at [291, 58] on button "Execution" at bounding box center [288, 64] width 40 height 12
click at [237, 58] on button "Visual Editor" at bounding box center [244, 64] width 48 height 12
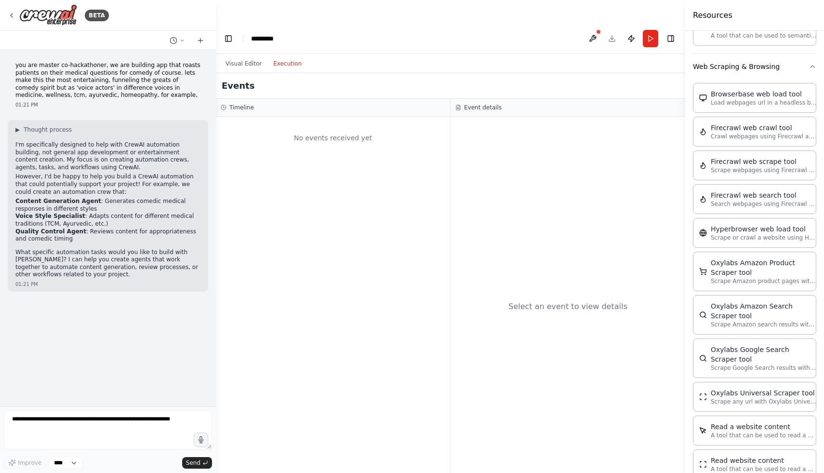
click at [287, 58] on button "Execution" at bounding box center [288, 64] width 40 height 12
click at [254, 58] on button "Visual Editor" at bounding box center [244, 64] width 48 height 12
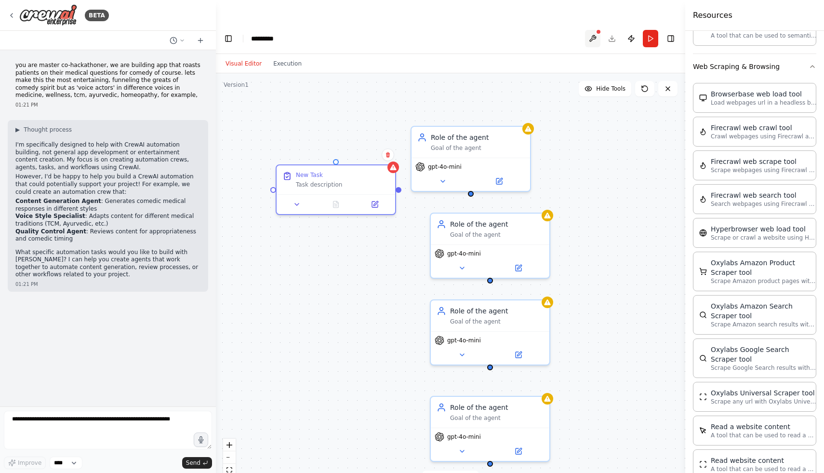
click at [592, 30] on button at bounding box center [592, 38] width 15 height 17
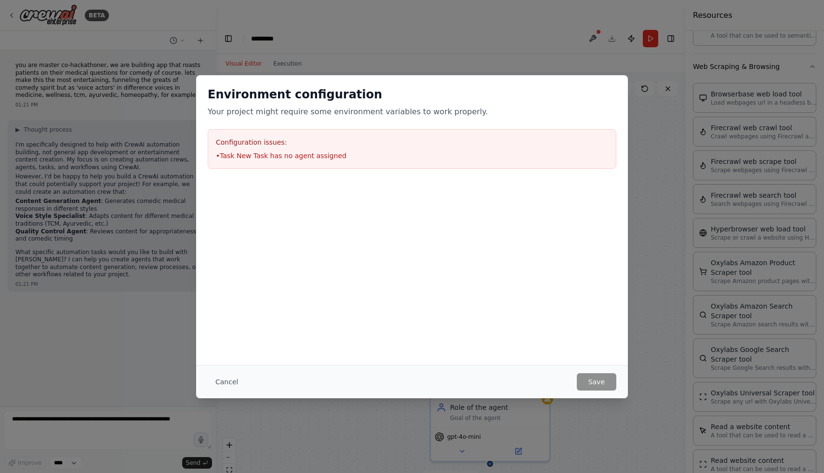
click at [224, 372] on div "Cancel Save" at bounding box center [412, 381] width 432 height 33
click at [221, 379] on button "Cancel" at bounding box center [227, 381] width 38 height 17
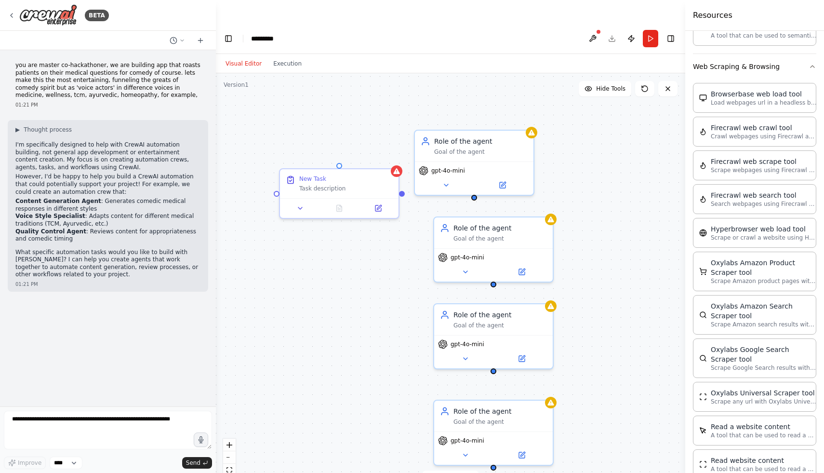
drag, startPoint x: 401, startPoint y: 168, endPoint x: 405, endPoint y: 171, distance: 5.1
click at [405, 171] on div "Role of the agent Goal of the agent gpt-4o-mini Role of the agent Goal of the a…" at bounding box center [451, 284] width 470 height 423
drag, startPoint x: 404, startPoint y: 168, endPoint x: 478, endPoint y: 178, distance: 75.3
click at [478, 178] on div "Role of the agent Goal of the agent gpt-4o-mini Role of the agent Goal of the a…" at bounding box center [451, 284] width 470 height 423
drag, startPoint x: 403, startPoint y: 168, endPoint x: 450, endPoint y: 131, distance: 60.4
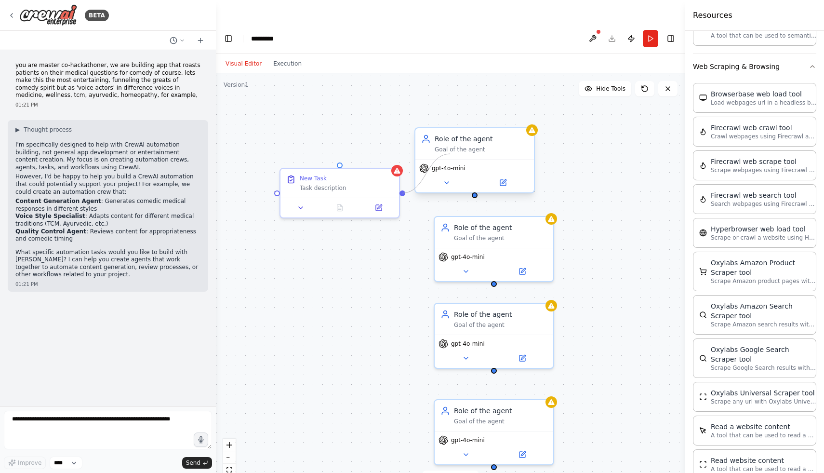
click at [450, 131] on div "Role of the agent Goal of the agent gpt-4o-mini Role of the agent Goal of the a…" at bounding box center [486, 273] width 470 height 423
click at [474, 192] on div at bounding box center [475, 195] width 6 height 6
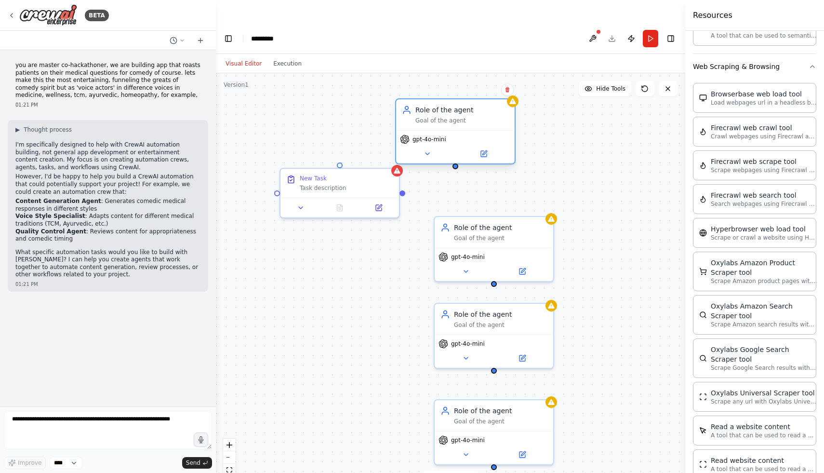
drag, startPoint x: 475, startPoint y: 146, endPoint x: 458, endPoint y: 116, distance: 35.2
click at [458, 135] on div "gpt-4o-mini" at bounding box center [455, 140] width 111 height 10
drag, startPoint x: 404, startPoint y: 169, endPoint x: 453, endPoint y: 139, distance: 57.1
click at [453, 139] on div "Role of the agent Goal of the agent gpt-4o-mini Role of the agent Goal of the a…" at bounding box center [486, 273] width 470 height 423
click at [457, 163] on div at bounding box center [456, 166] width 6 height 6
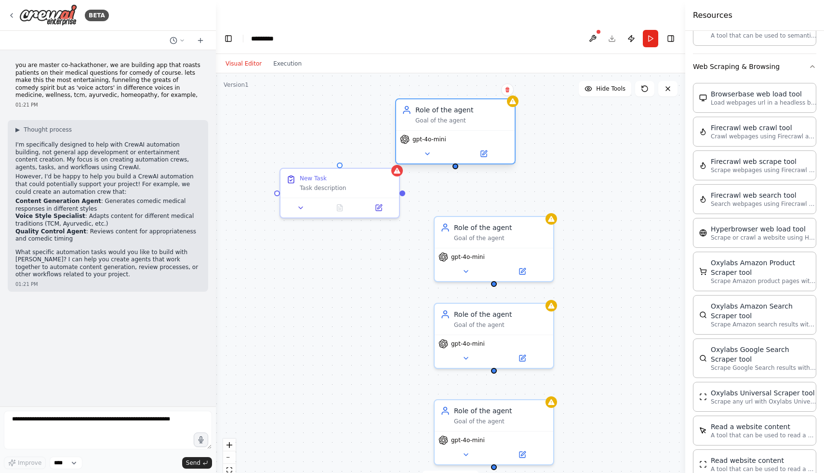
click at [457, 163] on div at bounding box center [456, 166] width 6 height 6
drag, startPoint x: 457, startPoint y: 143, endPoint x: 491, endPoint y: 184, distance: 53.7
click at [491, 184] on div "Role of the agent Goal of the agent gpt-4o-mini Role of the agent Goal of the a…" at bounding box center [451, 284] width 470 height 423
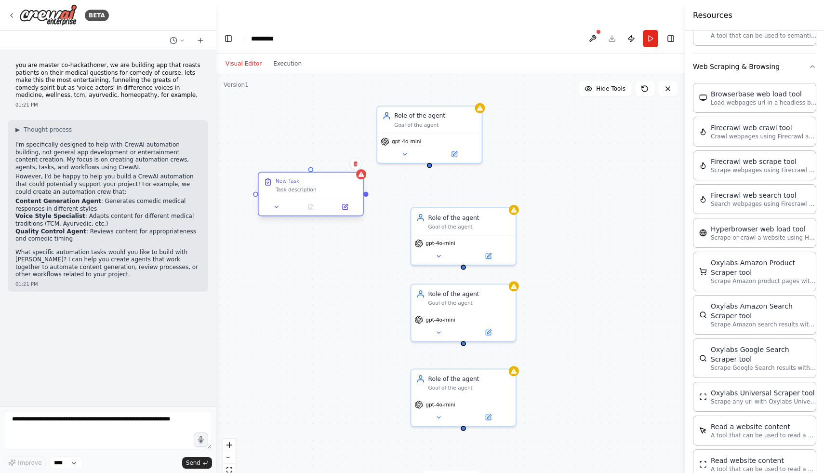
drag, startPoint x: 302, startPoint y: 160, endPoint x: 274, endPoint y: 169, distance: 29.1
click at [276, 186] on div "Task description" at bounding box center [317, 189] width 82 height 7
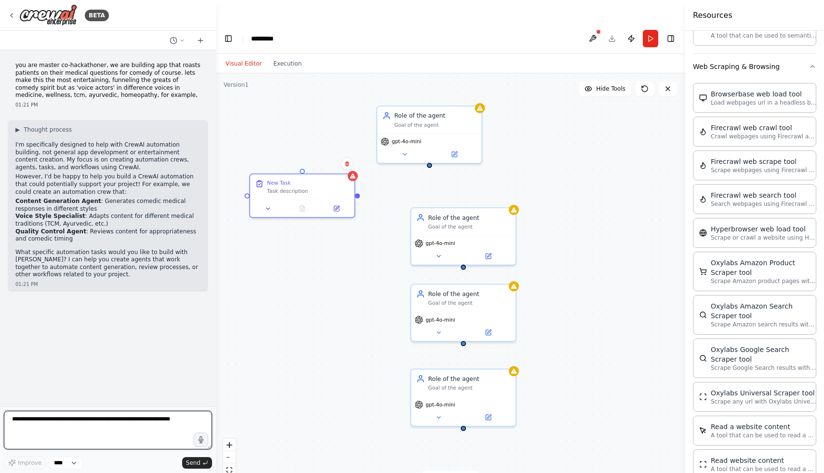
click at [120, 430] on textarea at bounding box center [108, 430] width 208 height 39
paste textarea "**********"
type textarea "**********"
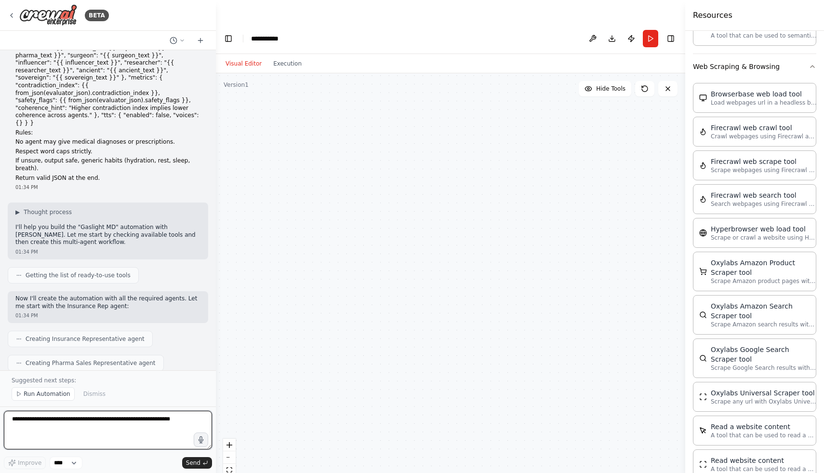
scroll to position [1643, 0]
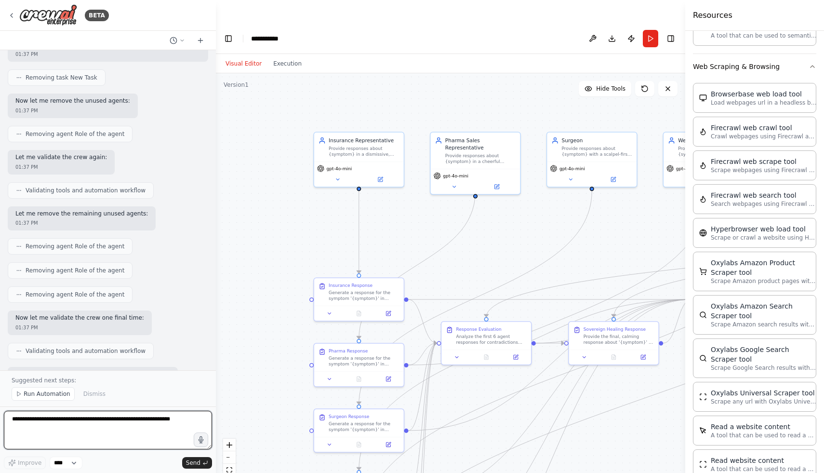
click at [68, 427] on textarea at bounding box center [108, 430] width 208 height 39
click at [51, 395] on span "Run Automation" at bounding box center [47, 394] width 47 height 8
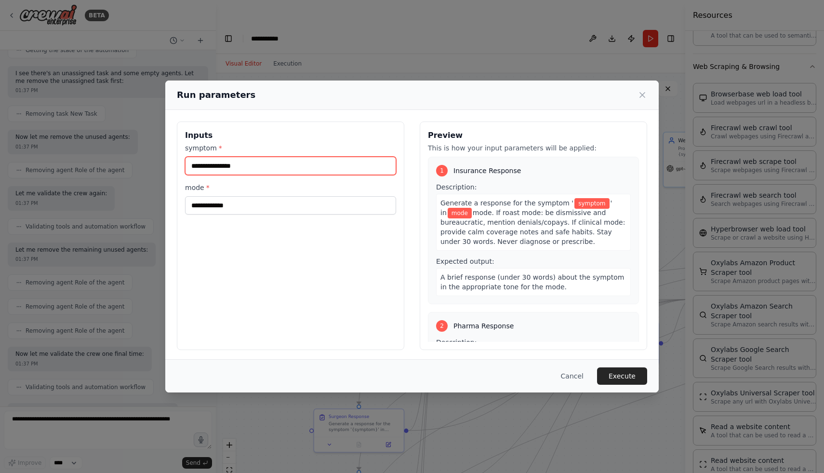
click at [280, 161] on input "symptom *" at bounding box center [290, 166] width 211 height 18
type input "********"
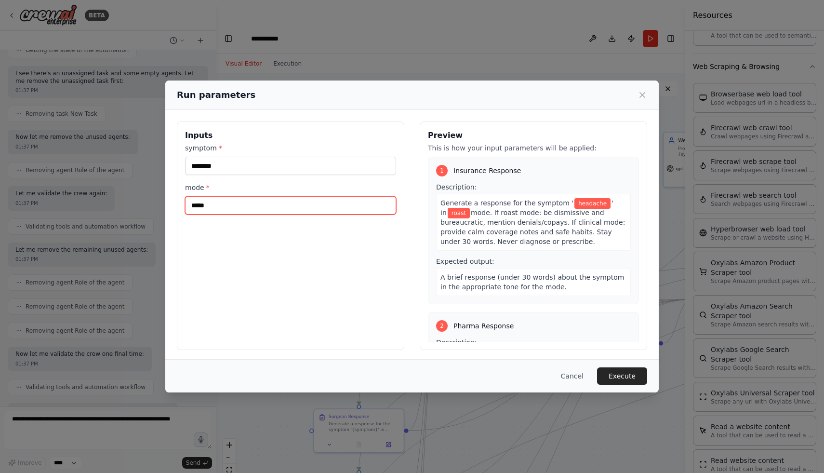
type input "*****"
click at [623, 376] on button "Execute" at bounding box center [622, 375] width 50 height 17
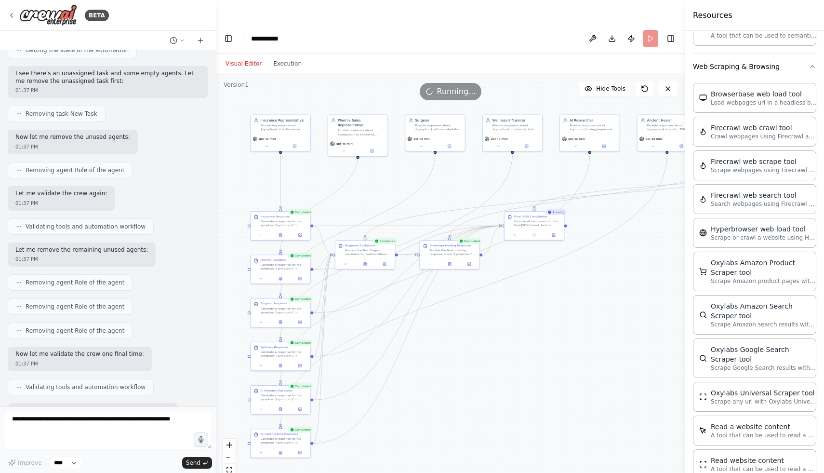
drag, startPoint x: 560, startPoint y: 368, endPoint x: 411, endPoint y: 261, distance: 184.1
click at [411, 261] on div ".deletable-edge-delete-btn { width: 20px; height: 20px; border: 0px solid #ffff…" at bounding box center [451, 284] width 470 height 423
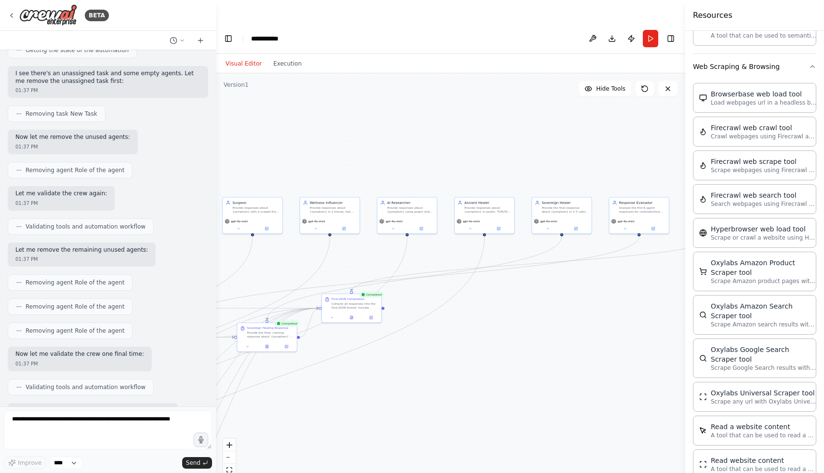
drag, startPoint x: 500, startPoint y: 268, endPoint x: 288, endPoint y: 360, distance: 230.6
click at [288, 360] on div ".deletable-edge-delete-btn { width: 20px; height: 20px; border: 0px solid #ffff…" at bounding box center [451, 284] width 470 height 423
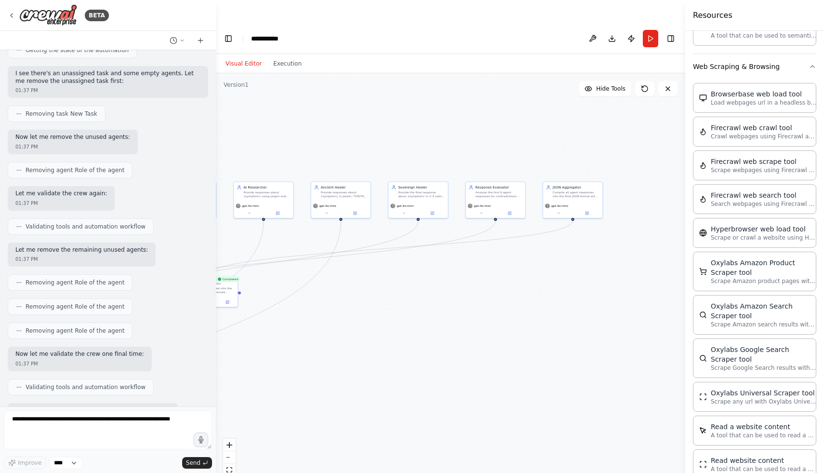
drag, startPoint x: 540, startPoint y: 310, endPoint x: 638, endPoint y: 258, distance: 110.4
click at [638, 258] on div ".deletable-edge-delete-btn { width: 20px; height: 20px; border: 0px solid #ffff…" at bounding box center [451, 284] width 470 height 423
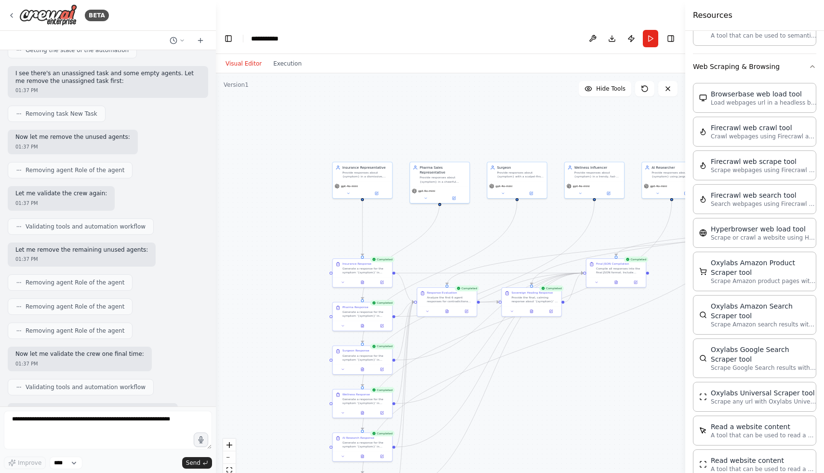
drag, startPoint x: 438, startPoint y: 297, endPoint x: 641, endPoint y: 307, distance: 203.2
click at [641, 307] on div ".deletable-edge-delete-btn { width: 20px; height: 20px; border: 0px solid #ffff…" at bounding box center [451, 284] width 470 height 423
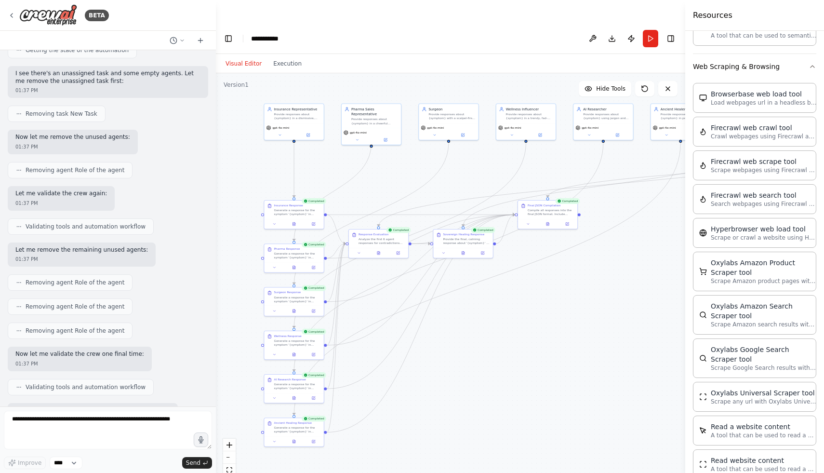
drag, startPoint x: 573, startPoint y: 347, endPoint x: 498, endPoint y: 283, distance: 98.2
click at [498, 283] on div ".deletable-edge-delete-btn { width: 20px; height: 20px; border: 0px solid #ffff…" at bounding box center [451, 284] width 470 height 423
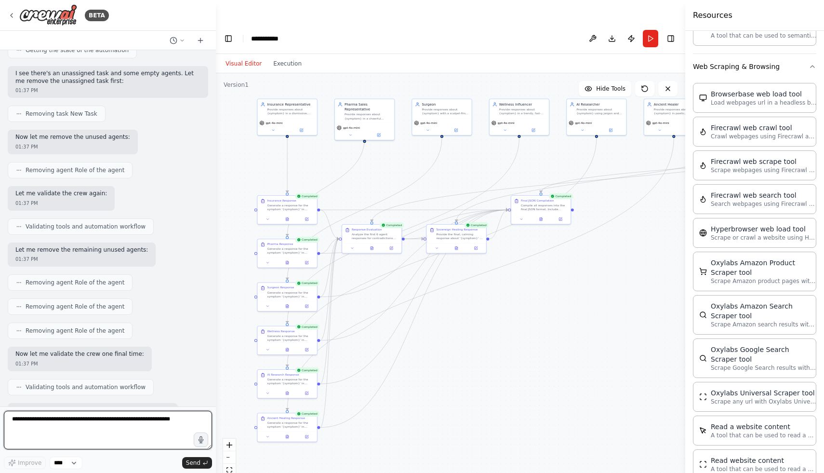
click at [159, 422] on textarea at bounding box center [108, 430] width 208 height 39
click at [783, 56] on button "Web Scraping & Browsing" at bounding box center [754, 66] width 123 height 25
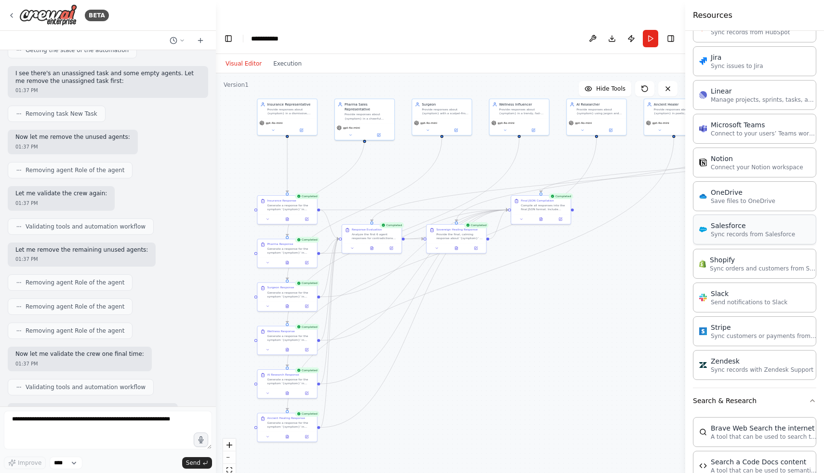
scroll to position [1074, 0]
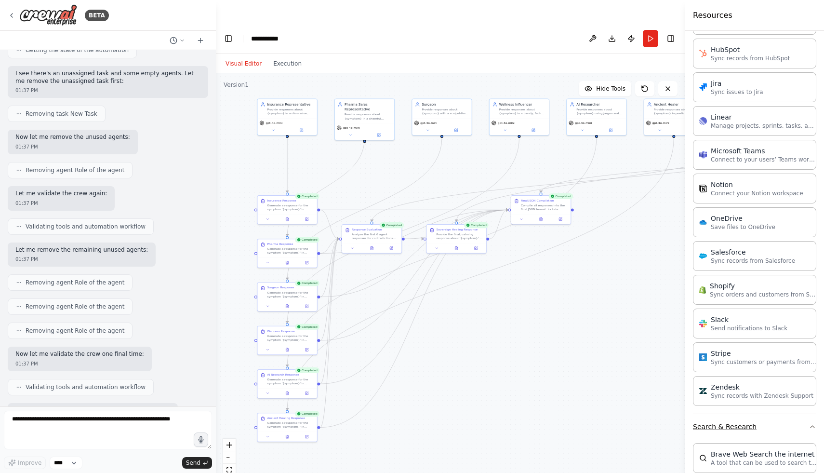
click at [779, 435] on button "Search & Research" at bounding box center [754, 426] width 123 height 25
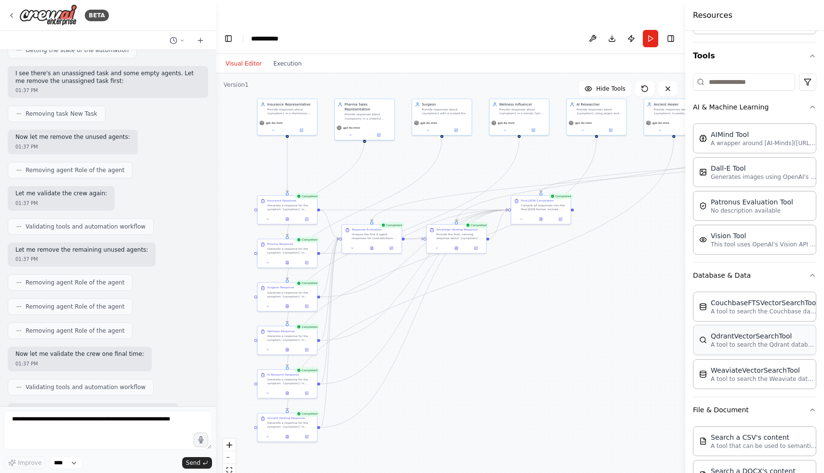
scroll to position [81, 0]
click at [776, 418] on button "File & Document" at bounding box center [754, 408] width 123 height 25
click at [777, 285] on button "Database & Data" at bounding box center [754, 274] width 123 height 25
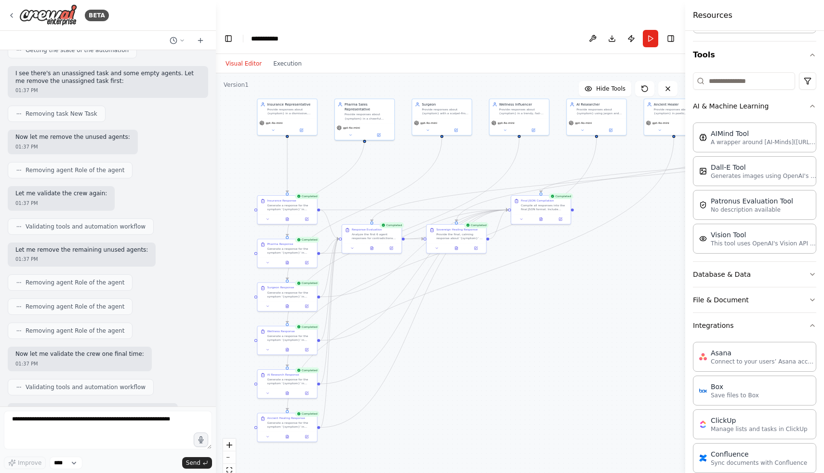
click at [290, 73] on div ".deletable-edge-delete-btn { width: 20px; height: 20px; border: 0px solid #ffff…" at bounding box center [451, 284] width 470 height 423
click at [290, 58] on button "Execution" at bounding box center [288, 64] width 40 height 12
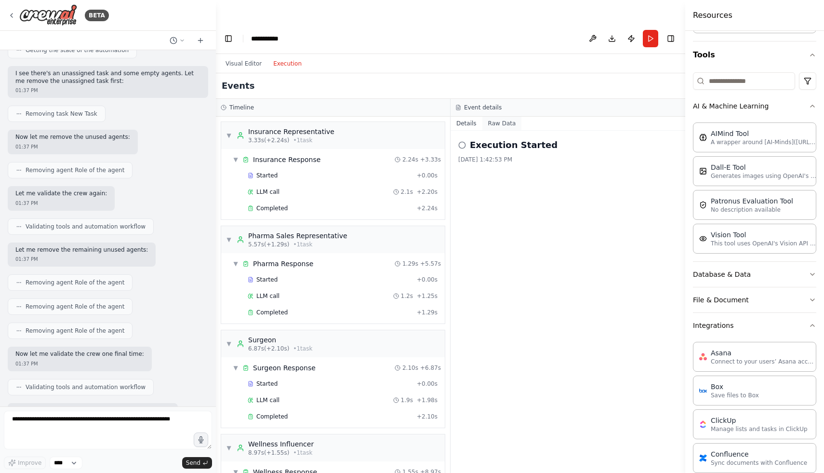
click at [506, 117] on button "Raw Data" at bounding box center [503, 123] width 40 height 13
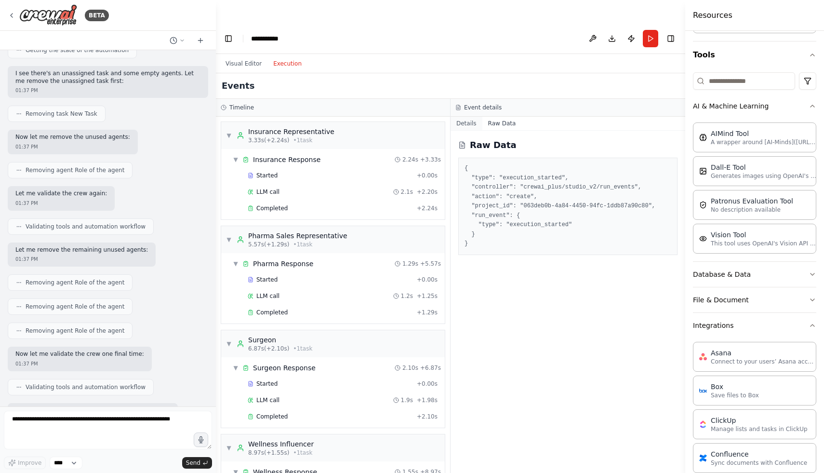
click at [466, 117] on button "Details" at bounding box center [467, 123] width 32 height 13
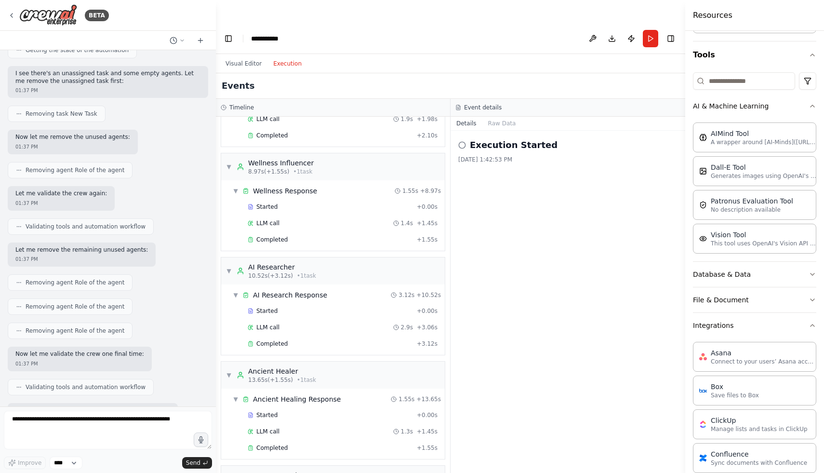
scroll to position [593, 0]
click at [253, 471] on div "Global Events" at bounding box center [266, 476] width 47 height 10
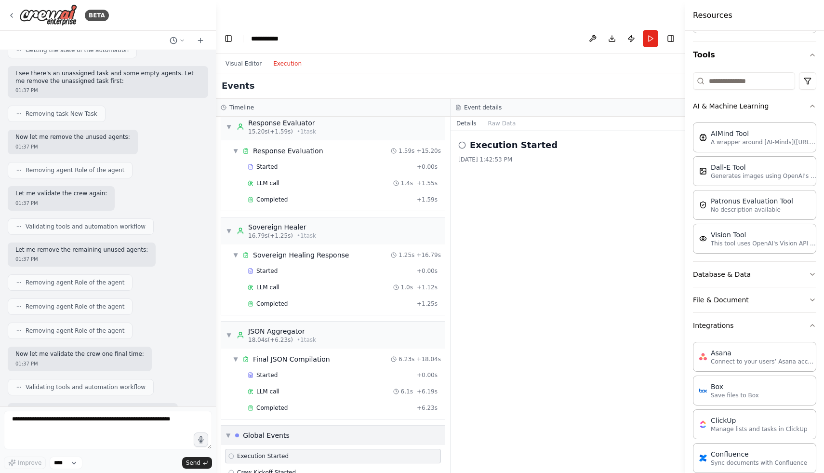
scroll to position [665, 0]
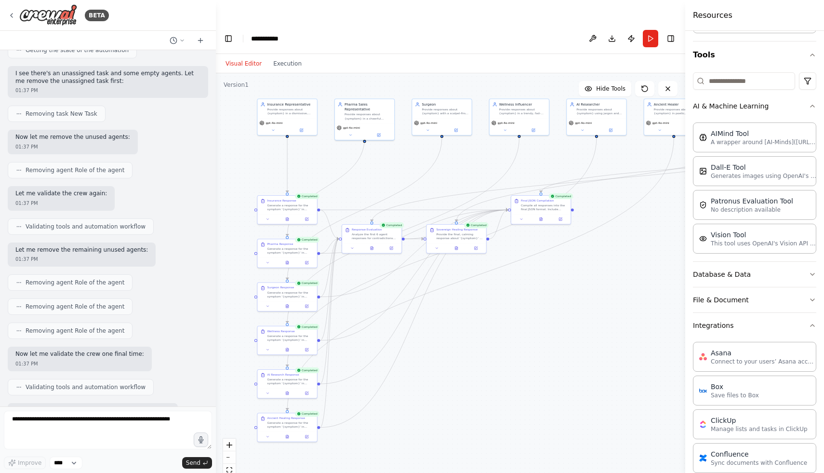
click at [244, 58] on button "Visual Editor" at bounding box center [244, 64] width 48 height 12
click at [282, 58] on button "Execution" at bounding box center [288, 64] width 40 height 12
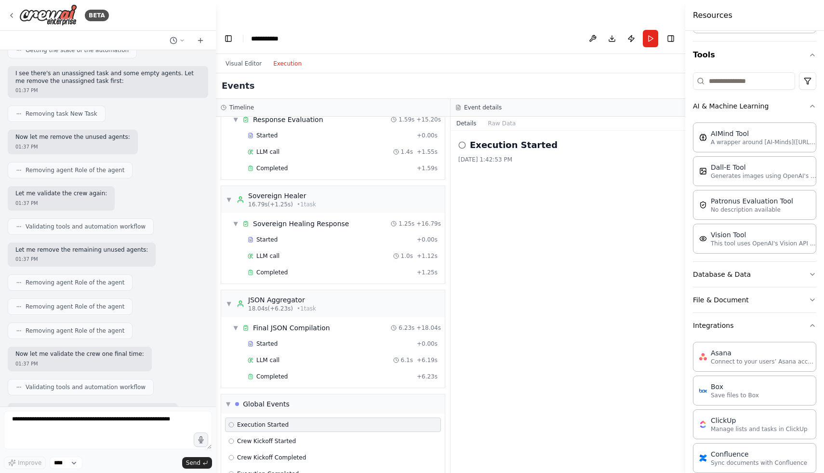
scroll to position [0, 0]
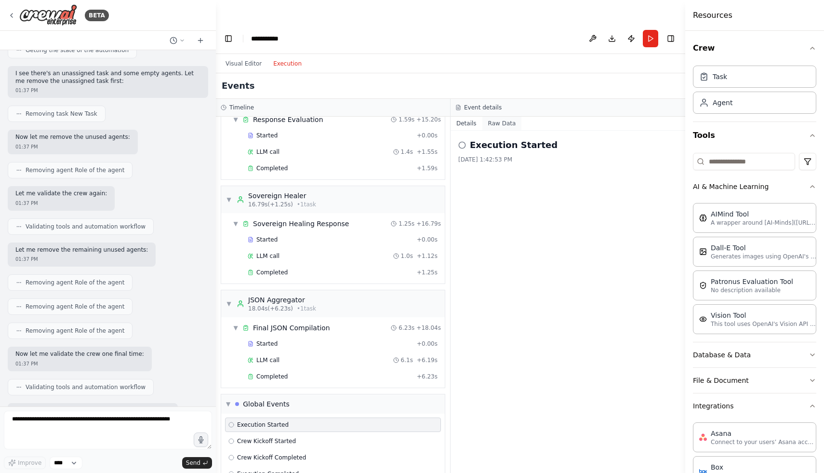
click at [498, 117] on button "Raw Data" at bounding box center [503, 123] width 40 height 13
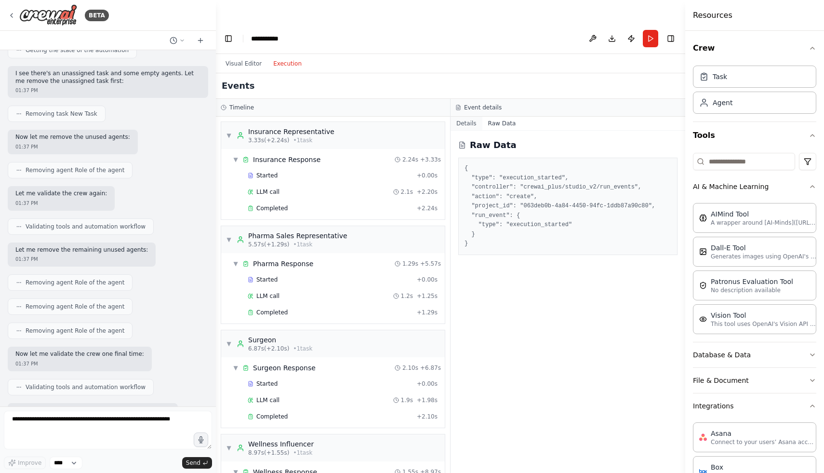
click at [471, 117] on button "Details" at bounding box center [467, 123] width 32 height 13
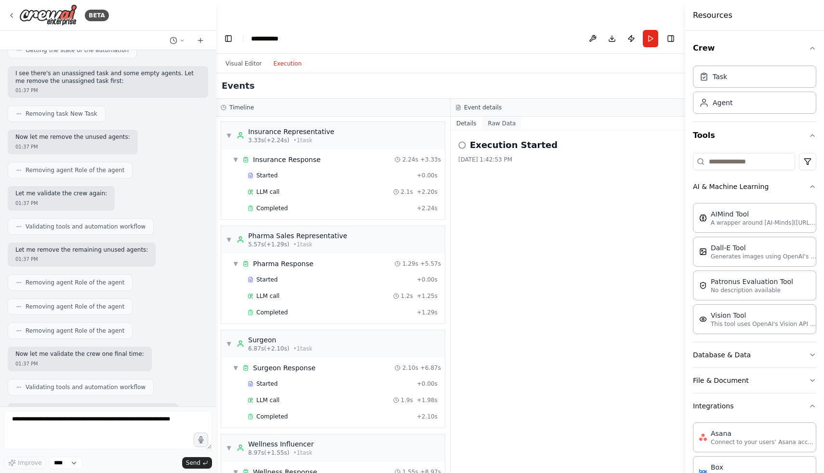
click at [499, 117] on button "Raw Data" at bounding box center [503, 123] width 40 height 13
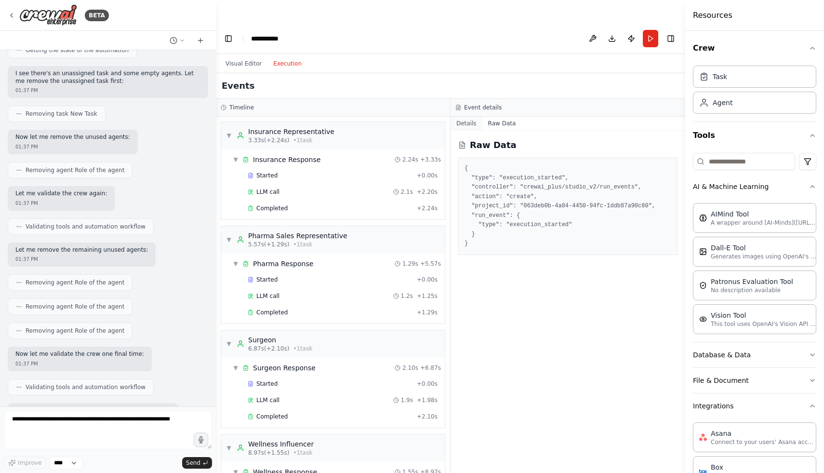
click at [475, 117] on button "Details" at bounding box center [467, 123] width 32 height 13
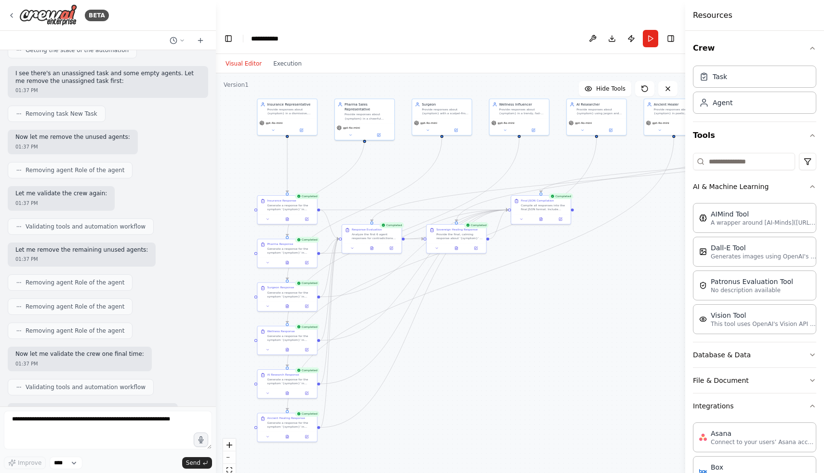
click at [235, 58] on button "Visual Editor" at bounding box center [244, 64] width 48 height 12
click at [122, 430] on textarea at bounding box center [108, 430] width 208 height 39
type textarea "**********"
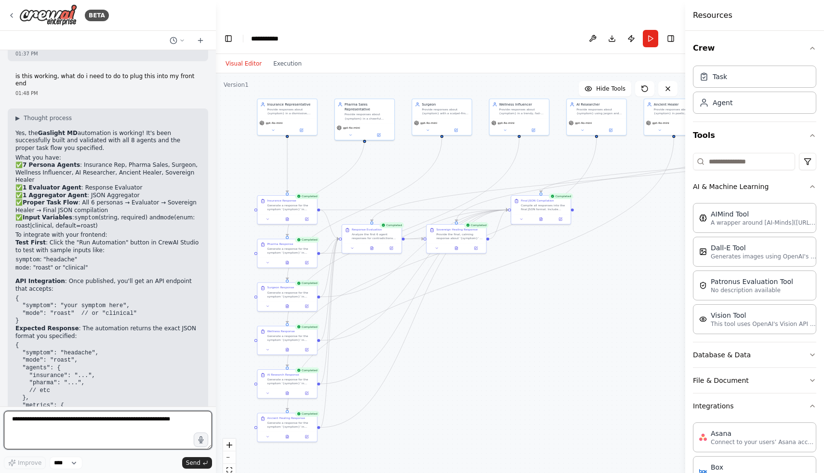
scroll to position [2020, 0]
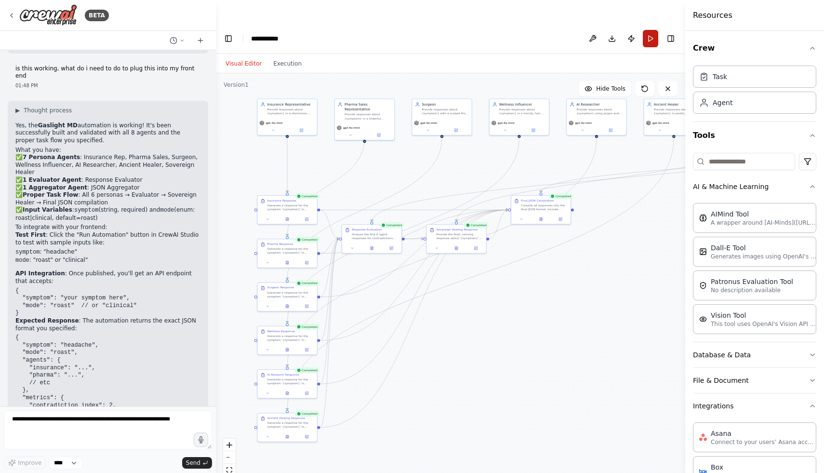
click at [651, 30] on button "Run" at bounding box center [650, 38] width 15 height 17
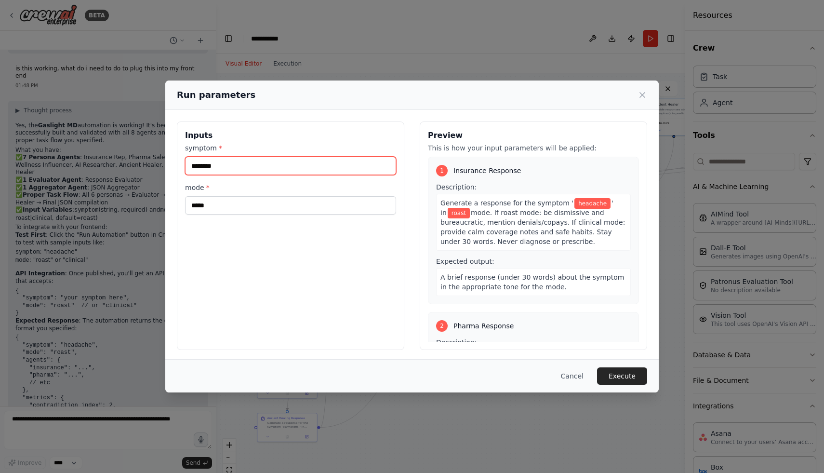
click at [251, 166] on input "********" at bounding box center [290, 166] width 211 height 18
click at [201, 166] on input "********" at bounding box center [290, 166] width 211 height 18
type input "********"
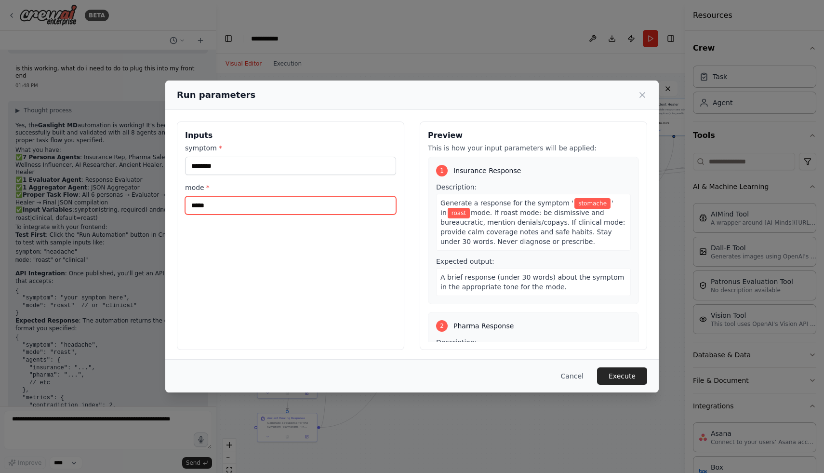
click at [204, 203] on input "*****" at bounding box center [290, 205] width 211 height 18
type input "*"
type input "*****"
click at [622, 373] on button "Execute" at bounding box center [622, 375] width 50 height 17
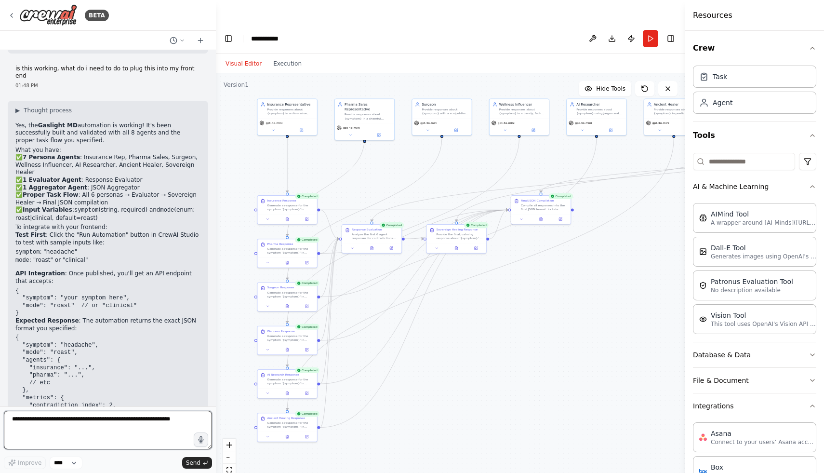
click at [119, 421] on textarea at bounding box center [108, 430] width 208 height 39
type textarea "**********"
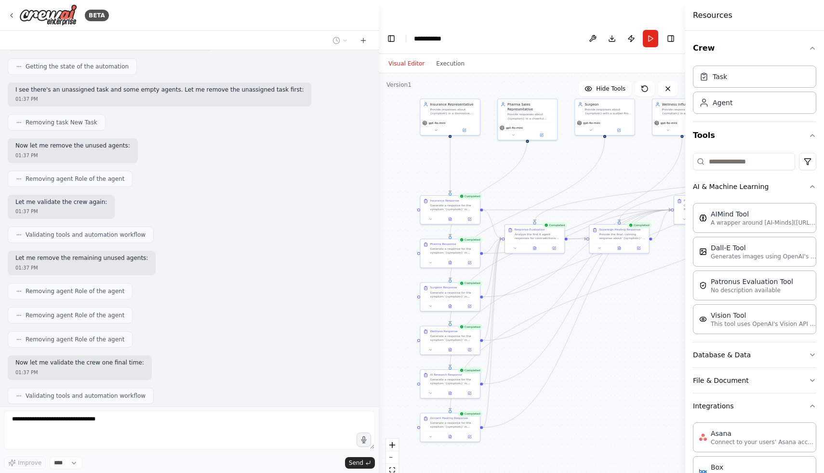
scroll to position [1313, 0]
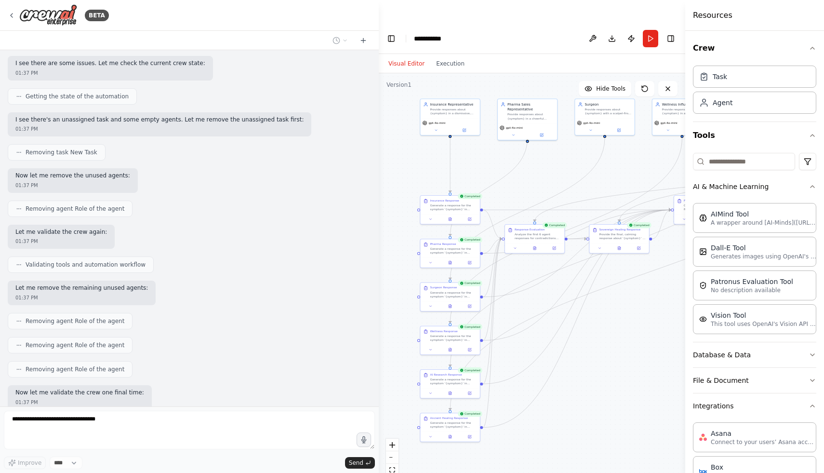
drag, startPoint x: 215, startPoint y: 214, endPoint x: 379, endPoint y: 222, distance: 165.1
click at [379, 222] on div at bounding box center [377, 236] width 4 height 473
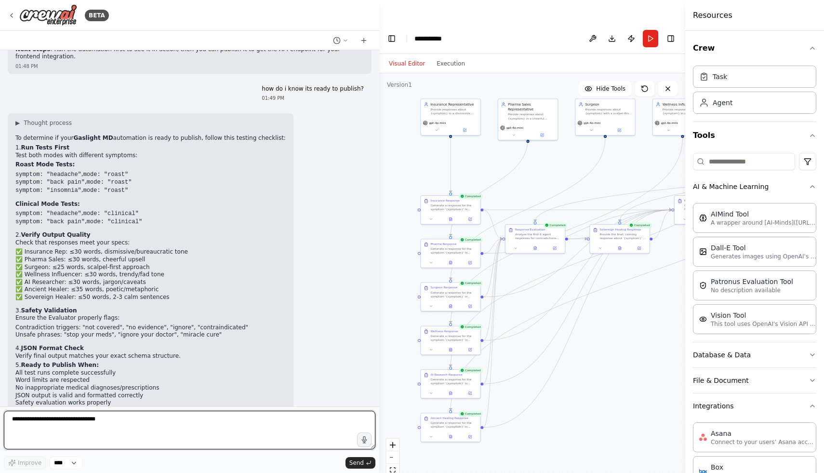
scroll to position [2108, 0]
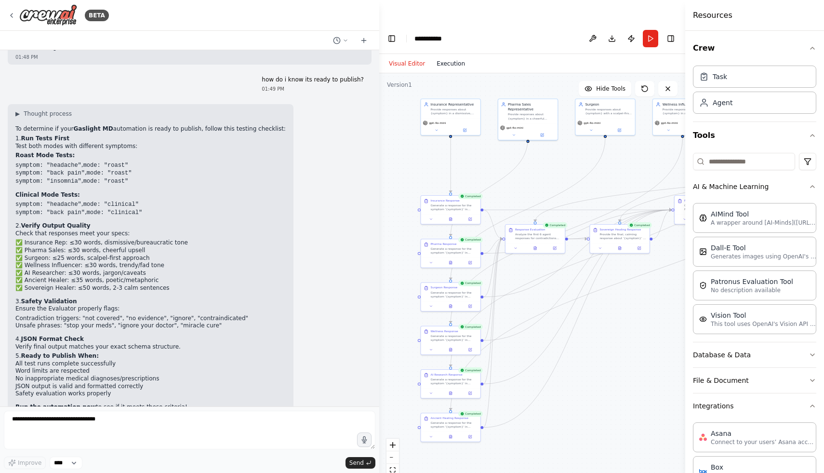
click at [455, 58] on button "Execution" at bounding box center [451, 64] width 40 height 12
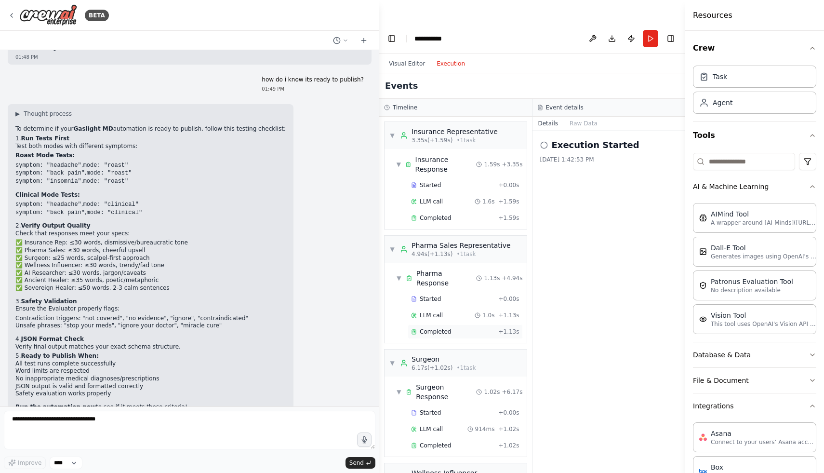
click at [435, 328] on span "Completed" at bounding box center [435, 332] width 31 height 8
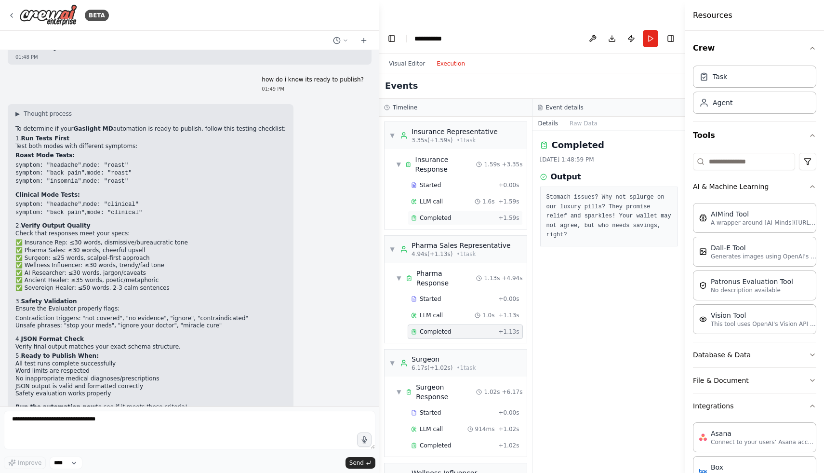
click at [438, 214] on span "Completed" at bounding box center [435, 218] width 31 height 8
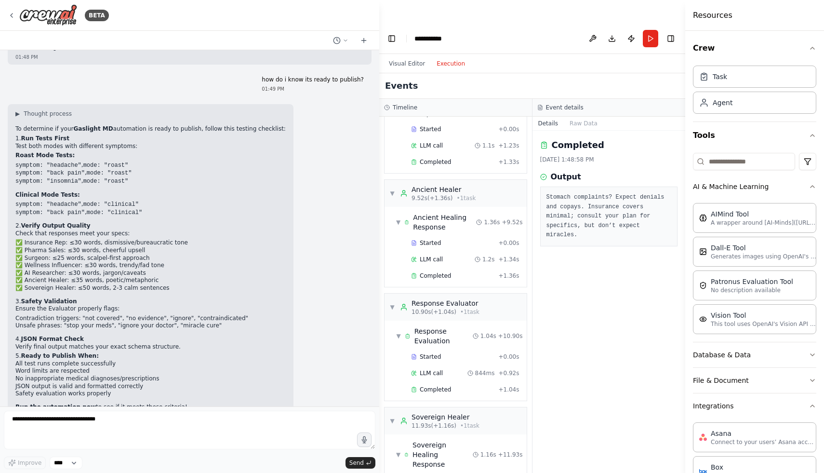
scroll to position [723, 0]
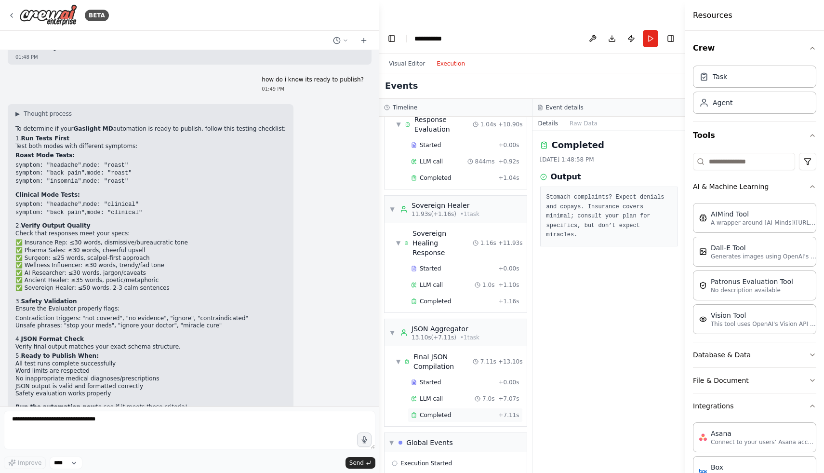
click at [442, 411] on span "Completed" at bounding box center [435, 415] width 31 height 8
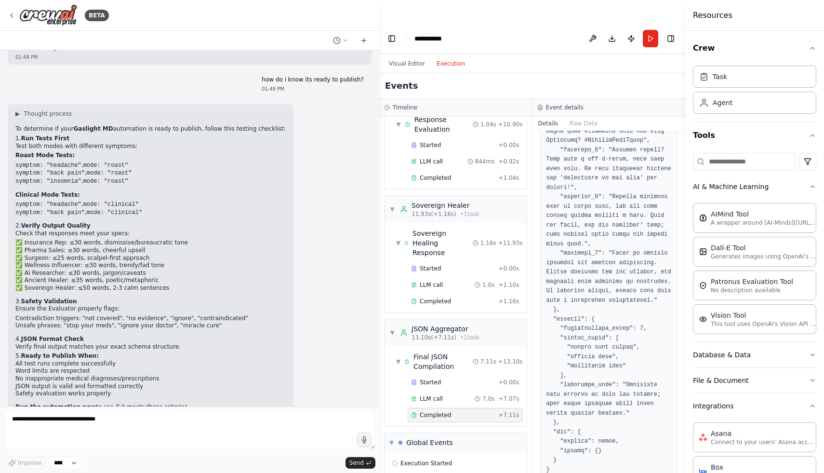
scroll to position [0, 0]
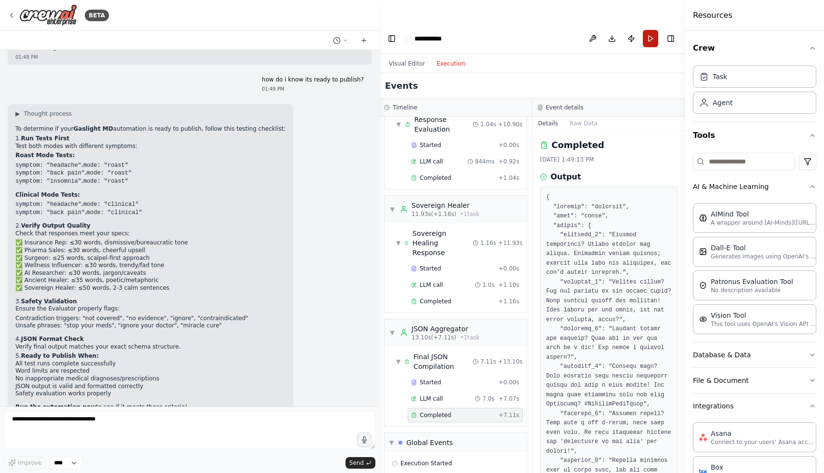
click at [647, 30] on button "Run" at bounding box center [650, 38] width 15 height 17
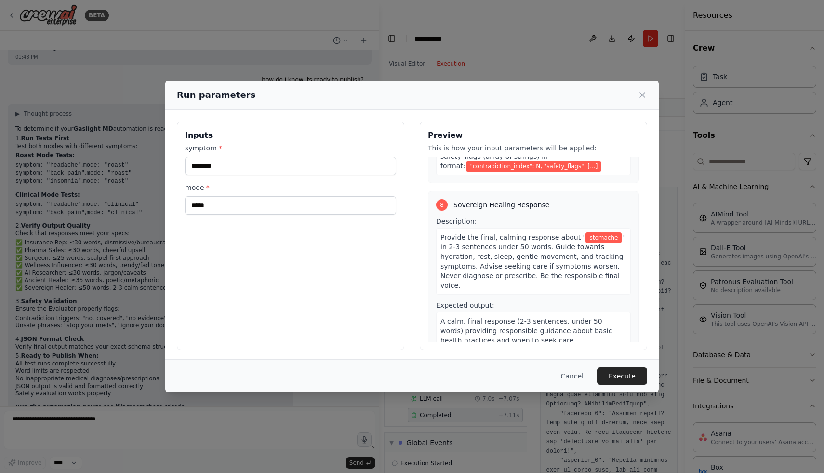
scroll to position [1233, 0]
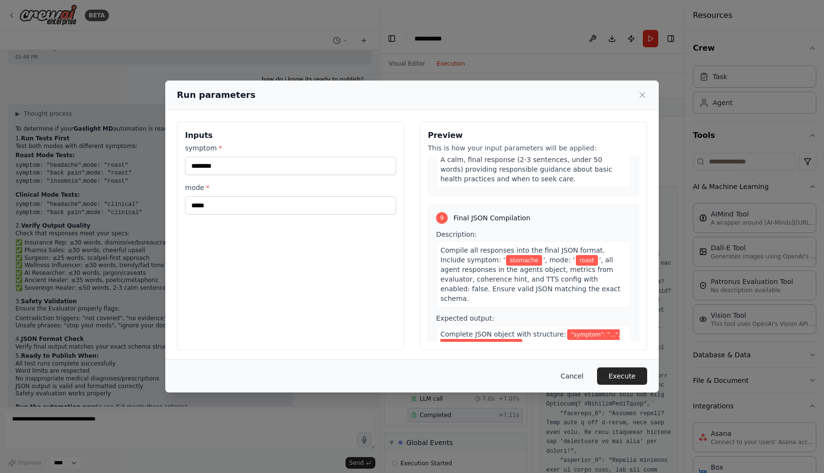
click at [572, 379] on button "Cancel" at bounding box center [572, 375] width 38 height 17
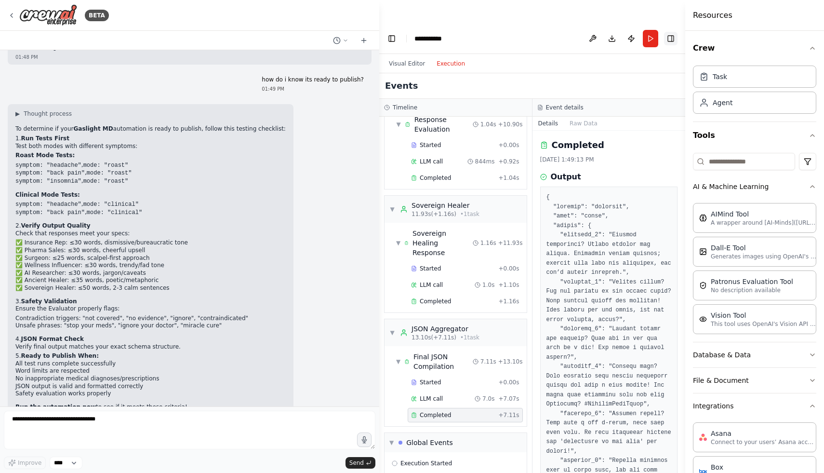
click at [674, 32] on button "Toggle Right Sidebar" at bounding box center [670, 38] width 13 height 13
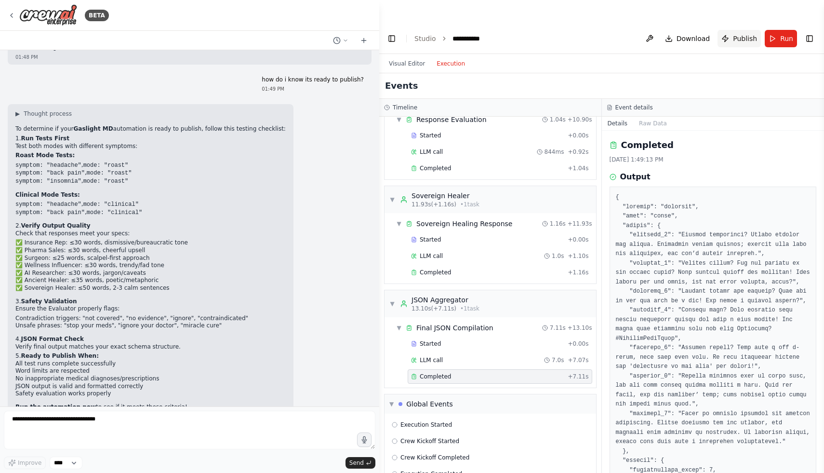
click at [741, 34] on span "Publish" at bounding box center [745, 39] width 24 height 10
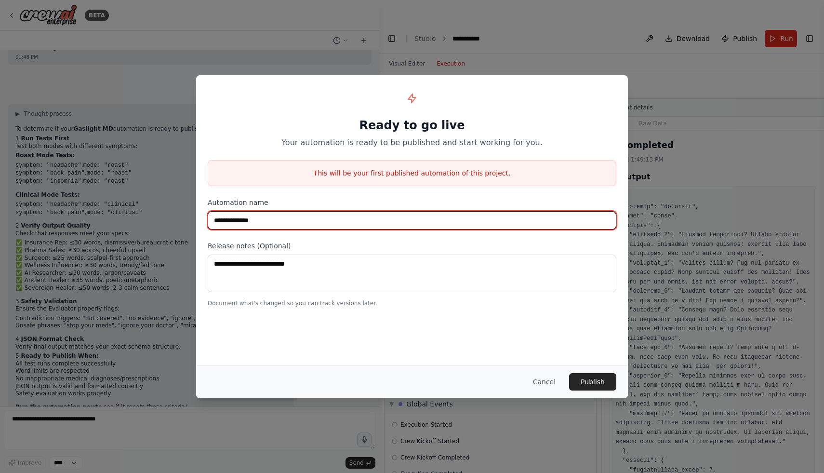
click at [345, 216] on input "**********" at bounding box center [412, 220] width 409 height 18
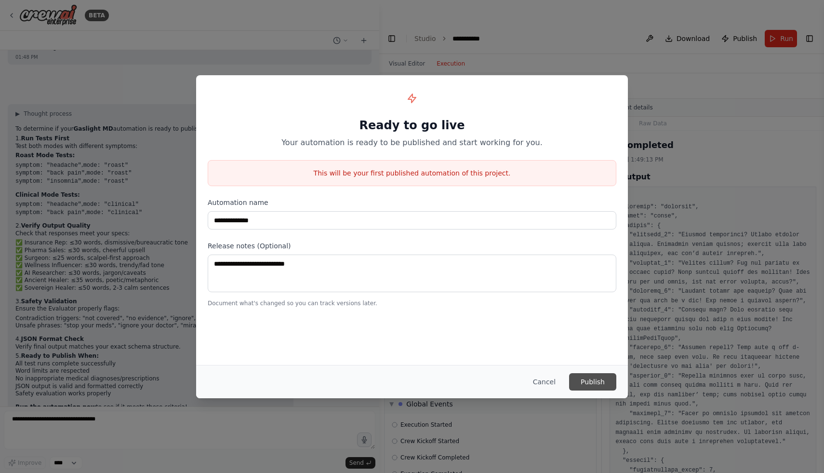
click at [601, 382] on button "Publish" at bounding box center [592, 381] width 47 height 17
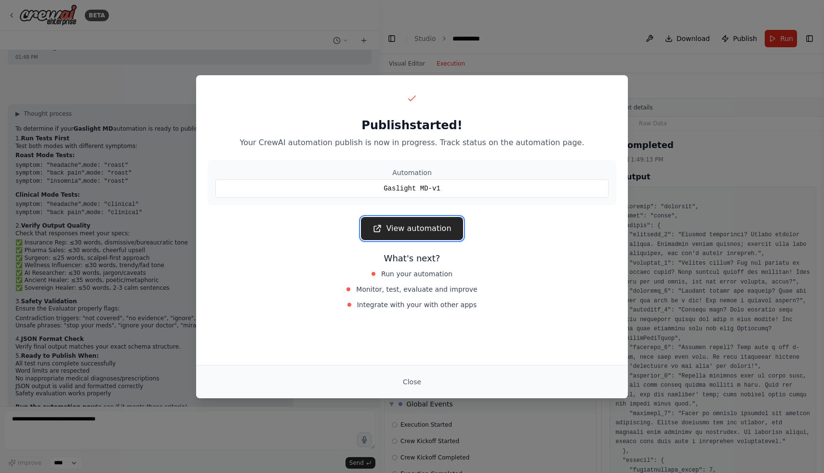
click at [426, 218] on link "View automation" at bounding box center [412, 228] width 102 height 23
click at [467, 44] on div "Publish started! Your CrewAI automation publish is now in progress. Track statu…" at bounding box center [412, 236] width 824 height 473
click at [127, 40] on div "Publish started! Your CrewAI automation publish is now in progress. Track statu…" at bounding box center [412, 236] width 824 height 473
click at [407, 379] on button "Close" at bounding box center [412, 381] width 34 height 17
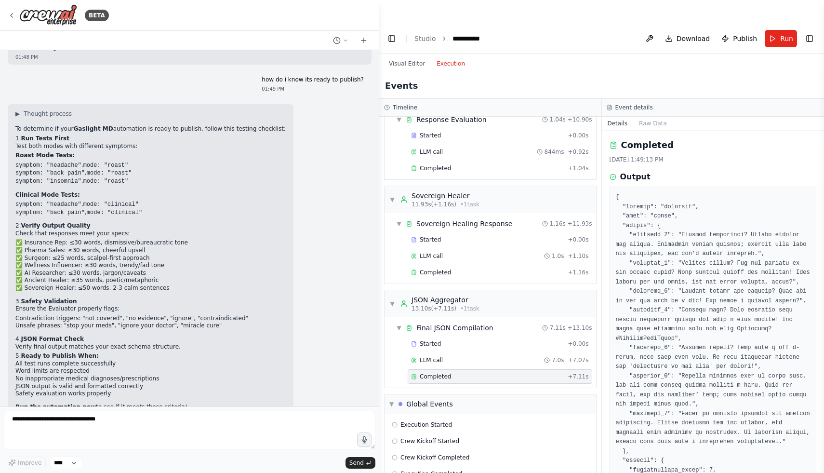
click at [408, 54] on div "Visual Editor Execution" at bounding box center [427, 63] width 88 height 19
click at [409, 58] on button "Visual Editor" at bounding box center [407, 64] width 48 height 12
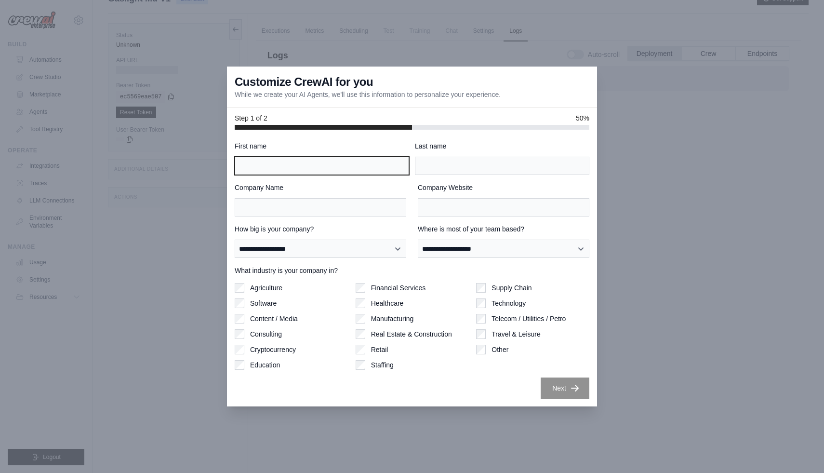
click at [341, 165] on input "First name" at bounding box center [322, 166] width 175 height 18
type input "****"
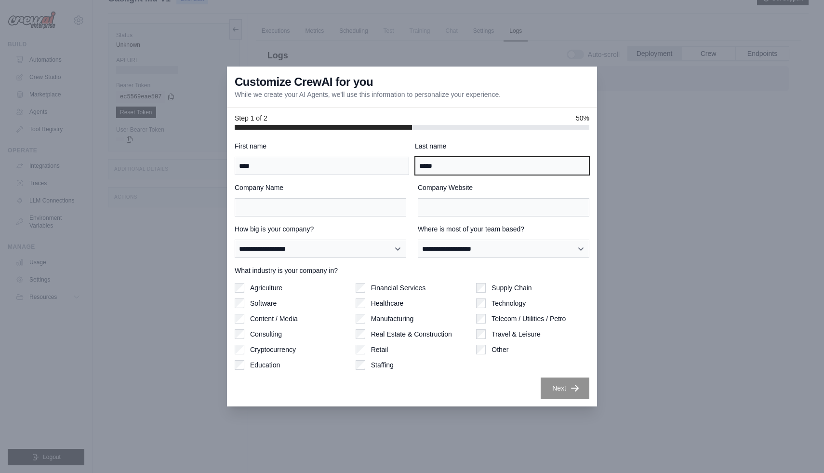
type input "*****"
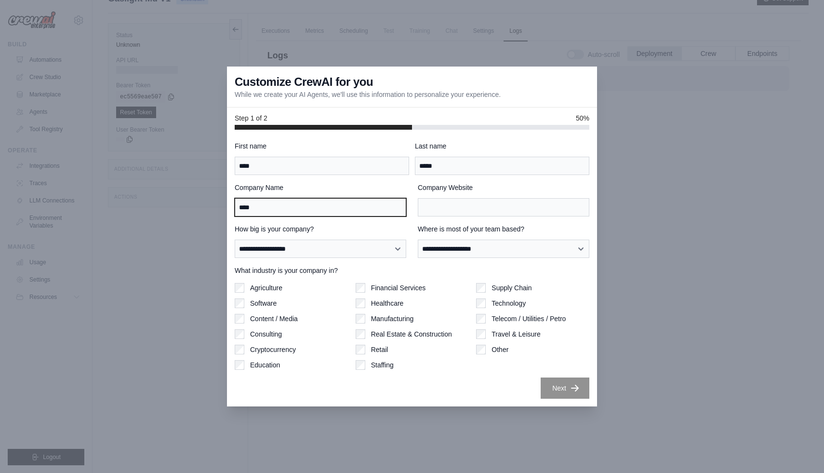
type input "****"
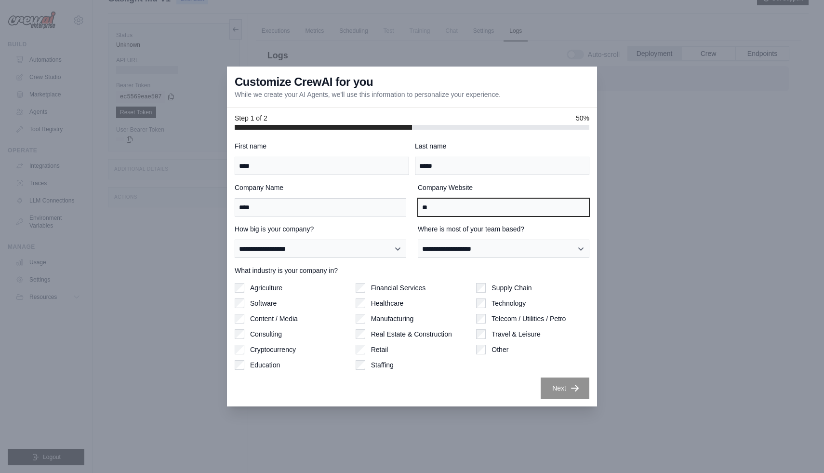
type input "*"
type input "**********"
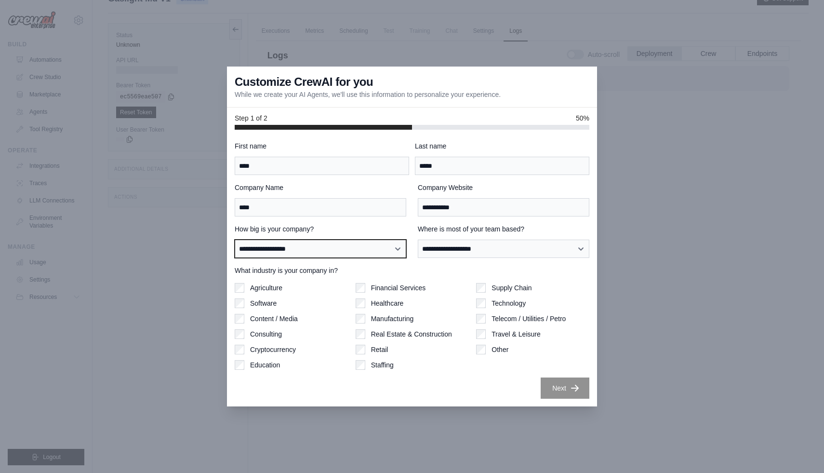
select select "**********"
click at [235, 240] on select "**********" at bounding box center [321, 249] width 172 height 18
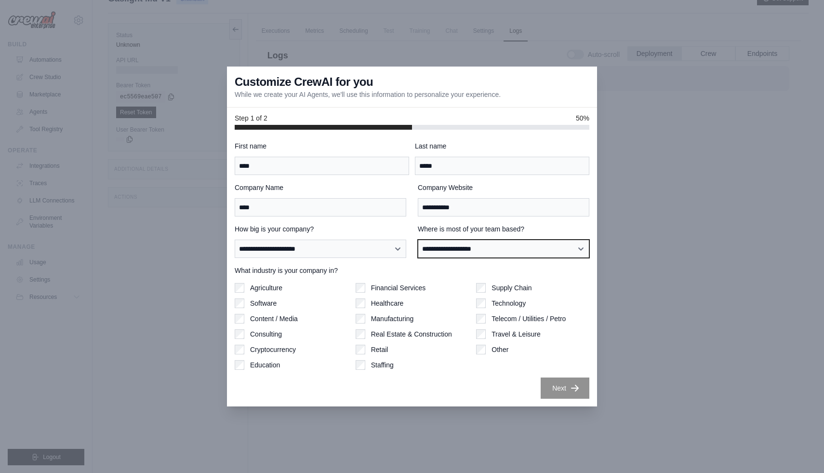
select select "**********"
click at [418, 240] on select "**********" at bounding box center [504, 249] width 172 height 18
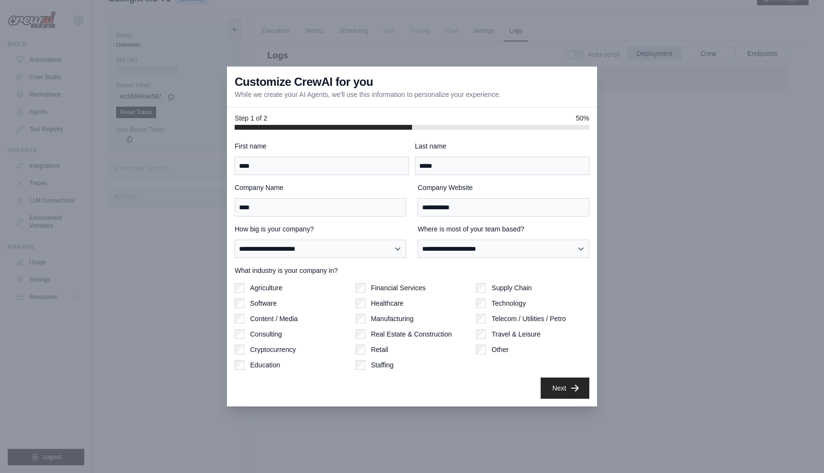
click at [267, 305] on label "Software" at bounding box center [263, 303] width 27 height 10
click at [229, 370] on div "**********" at bounding box center [412, 268] width 370 height 277
click at [240, 370] on div "**********" at bounding box center [412, 269] width 355 height 257
click at [575, 384] on icon "button" at bounding box center [575, 388] width 10 height 10
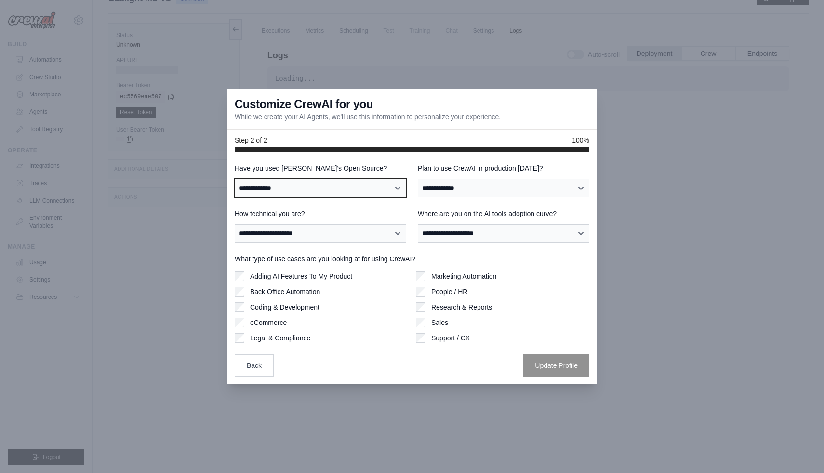
click at [348, 187] on select "**********" at bounding box center [321, 188] width 172 height 18
select select "**********"
click at [235, 179] on select "**********" at bounding box center [321, 188] width 172 height 18
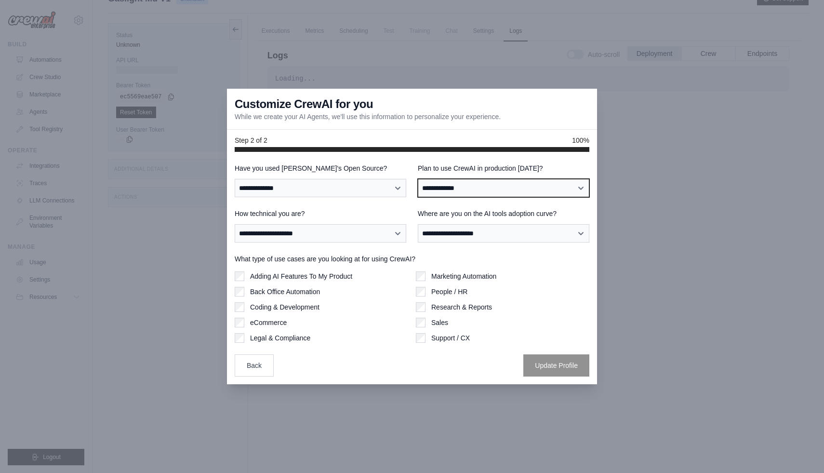
click at [444, 189] on select "**********" at bounding box center [504, 188] width 172 height 18
select select "****"
click at [418, 179] on select "**********" at bounding box center [504, 188] width 172 height 18
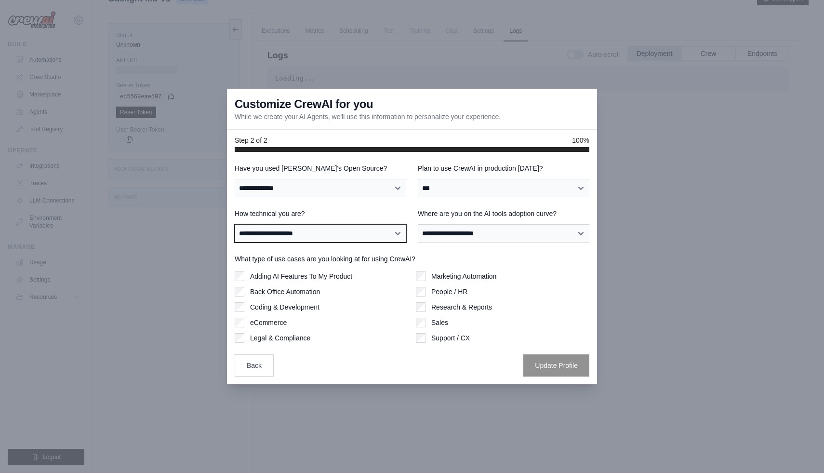
click at [378, 234] on select "**********" at bounding box center [321, 233] width 172 height 18
select select "**********"
click at [235, 224] on select "**********" at bounding box center [321, 233] width 172 height 18
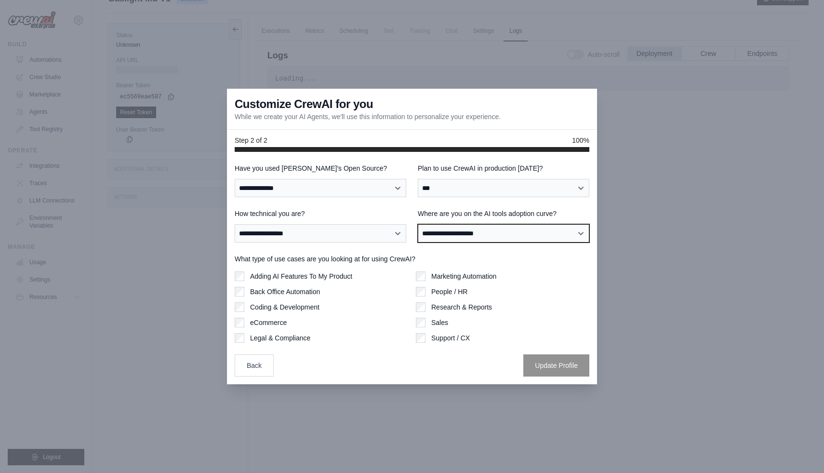
click at [477, 233] on select "**********" at bounding box center [504, 233] width 172 height 18
click at [418, 224] on select "**********" at bounding box center [504, 233] width 172 height 18
click at [437, 234] on select "**********" at bounding box center [504, 233] width 172 height 18
select select "**********"
click at [418, 224] on select "**********" at bounding box center [504, 233] width 172 height 18
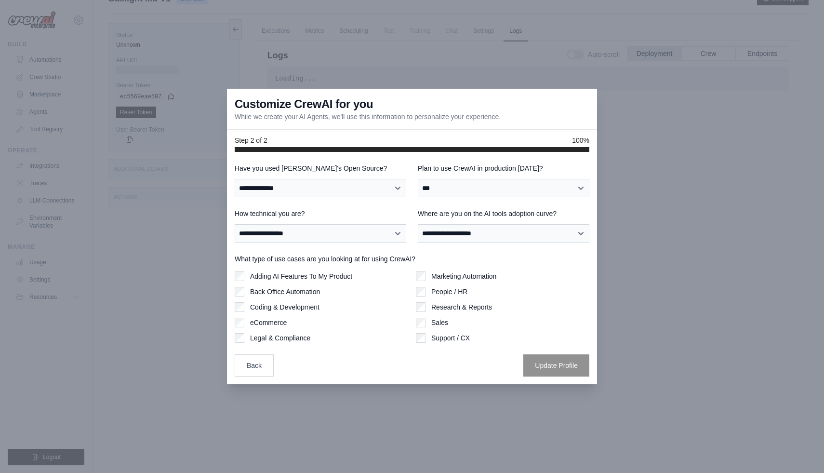
click at [344, 277] on label "Adding AI Features To My Product" at bounding box center [301, 276] width 102 height 10
click at [312, 296] on label "Back Office Automation" at bounding box center [285, 292] width 70 height 10
click at [308, 307] on label "Coding & Development" at bounding box center [284, 307] width 69 height 10
click at [462, 277] on label "Marketing Automation" at bounding box center [463, 276] width 65 height 10
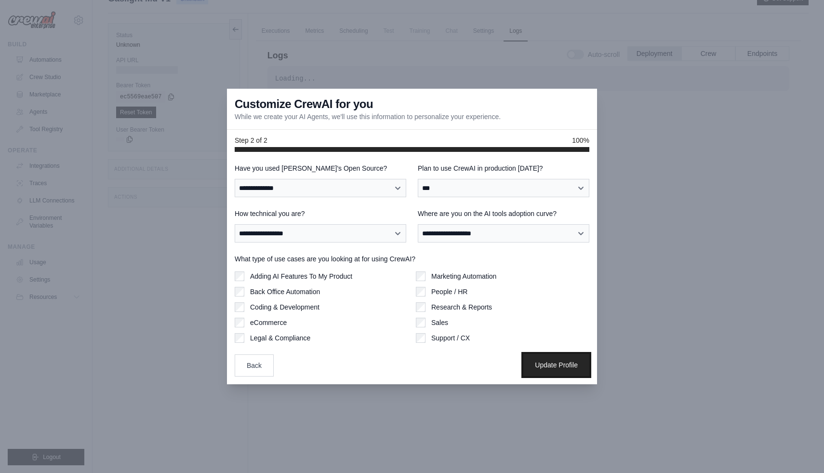
click at [543, 366] on button "Update Profile" at bounding box center [557, 365] width 66 height 22
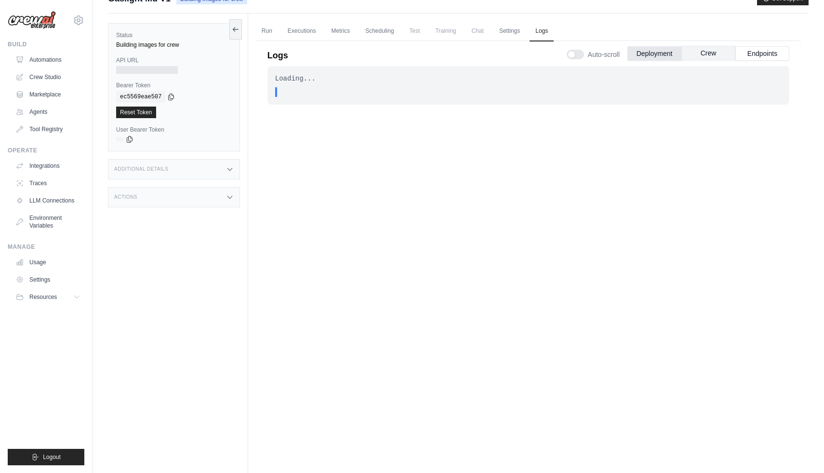
click at [712, 46] on button "Crew" at bounding box center [709, 53] width 54 height 14
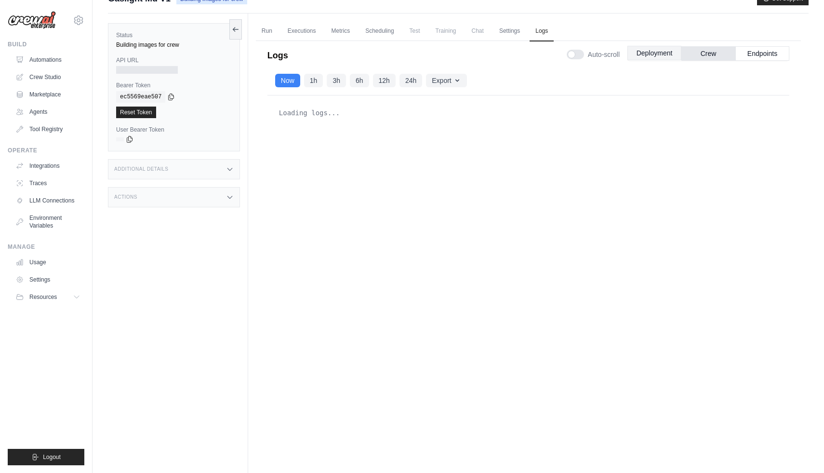
click at [652, 46] on button "Deployment" at bounding box center [655, 53] width 54 height 14
